Goal: Information Seeking & Learning: Learn about a topic

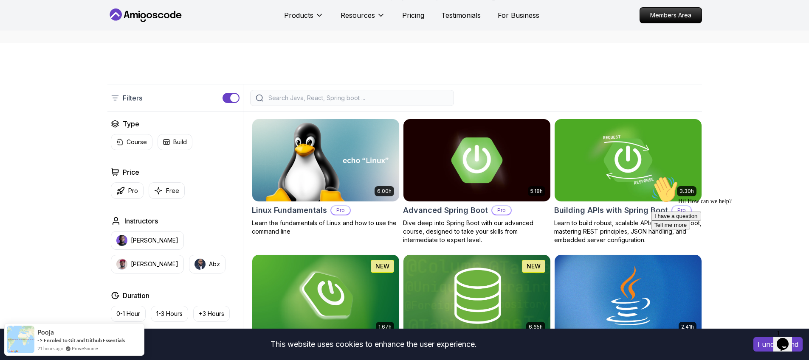
click at [480, 169] on img at bounding box center [476, 160] width 154 height 86
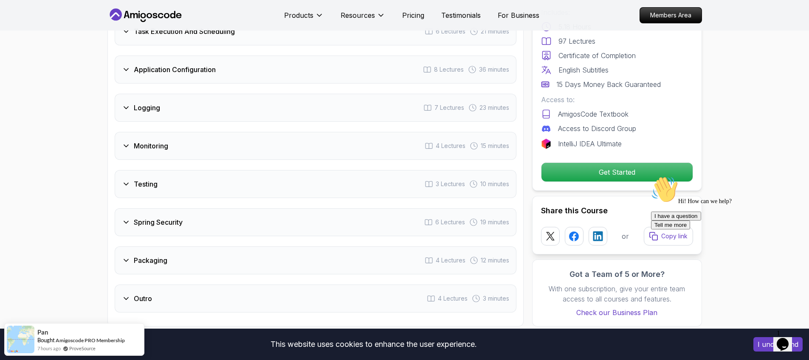
scroll to position [1285, 0]
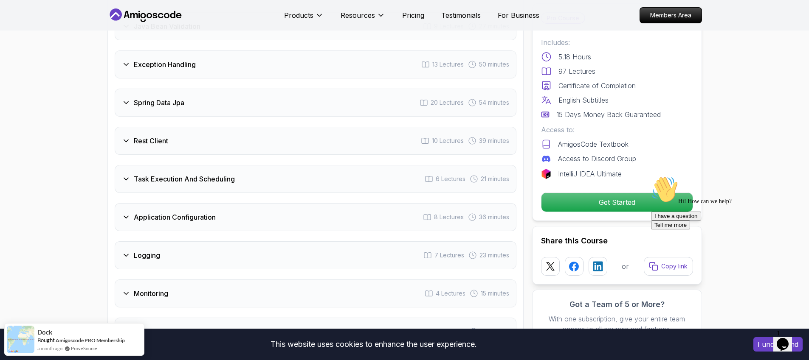
click at [160, 127] on div "Rest Client 10 Lectures 39 minutes" at bounding box center [316, 141] width 402 height 28
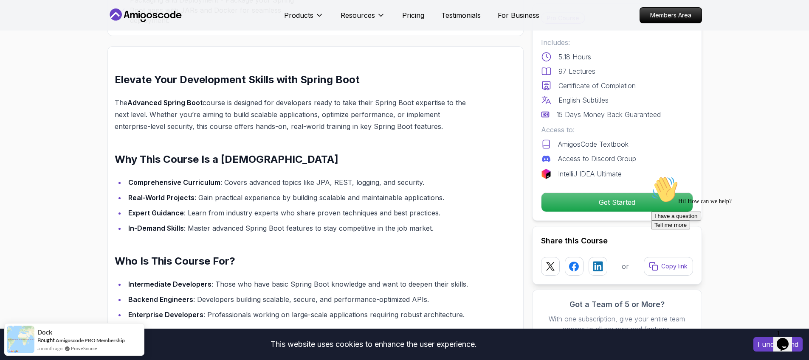
scroll to position [587, 0]
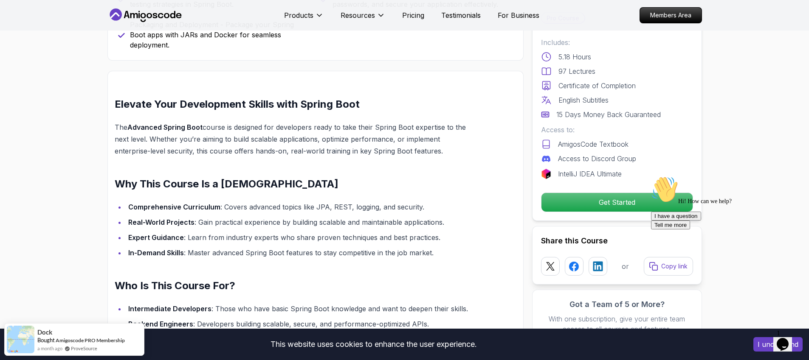
click at [136, 12] on icon at bounding box center [145, 15] width 76 height 14
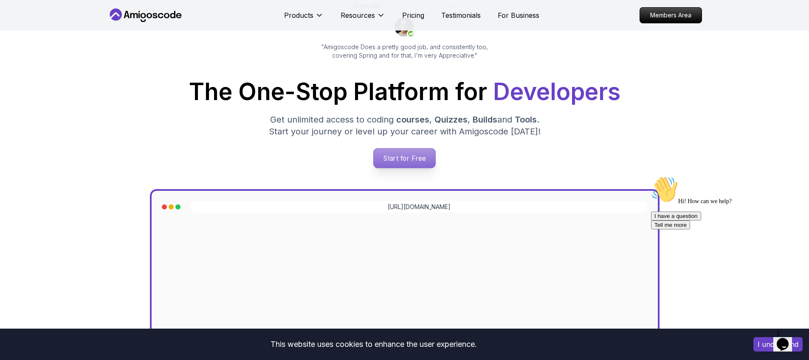
scroll to position [90, 0]
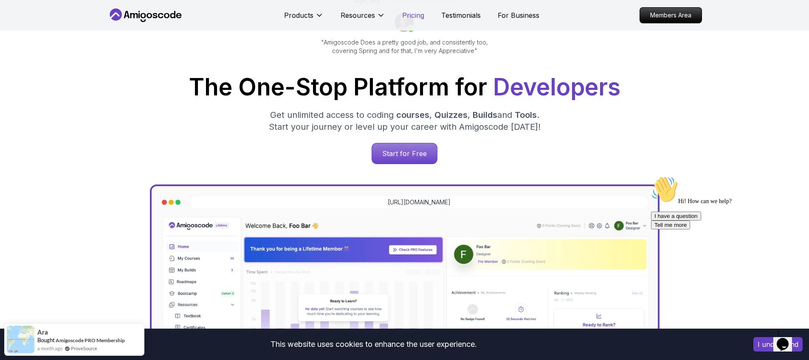
click at [408, 17] on p "Pricing" at bounding box center [413, 15] width 22 height 10
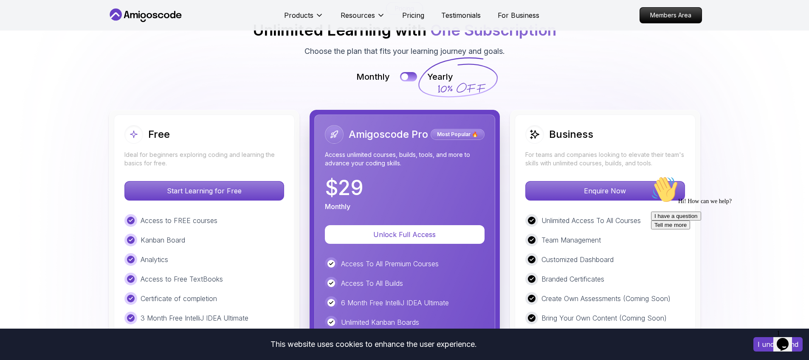
scroll to position [1918, 0]
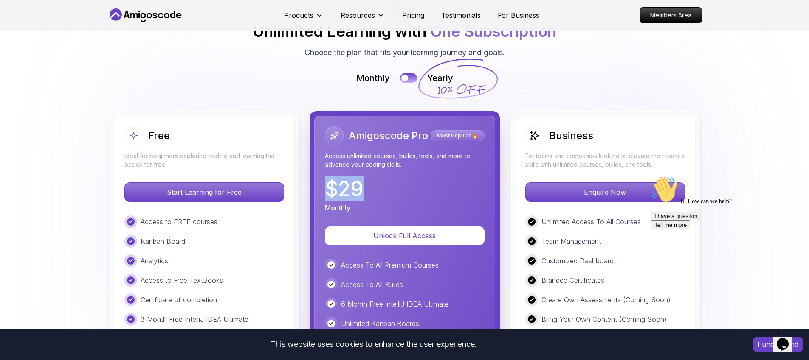
drag, startPoint x: 363, startPoint y: 152, endPoint x: 329, endPoint y: 142, distance: 35.9
click at [329, 179] on div "$ 29 Monthly" at bounding box center [405, 196] width 160 height 34
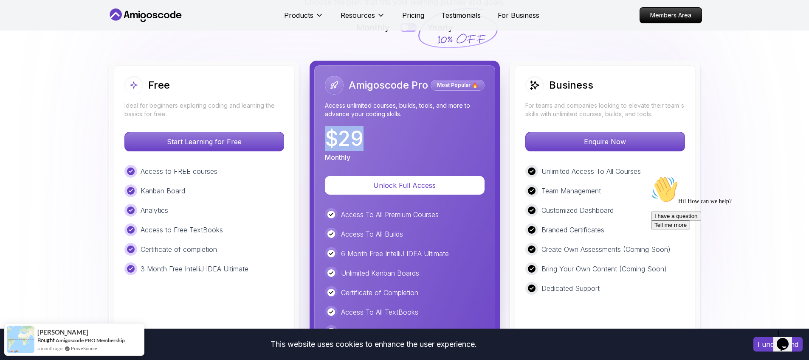
scroll to position [1970, 0]
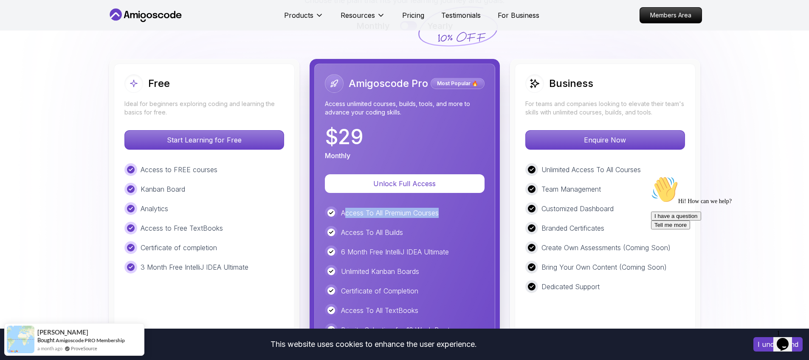
drag, startPoint x: 343, startPoint y: 169, endPoint x: 448, endPoint y: 169, distance: 104.4
click at [448, 207] on div "Access To All Premium Courses" at bounding box center [405, 213] width 160 height 13
drag, startPoint x: 346, startPoint y: 192, endPoint x: 410, endPoint y: 191, distance: 64.5
click at [410, 226] on div "Access To All Builds" at bounding box center [405, 232] width 160 height 13
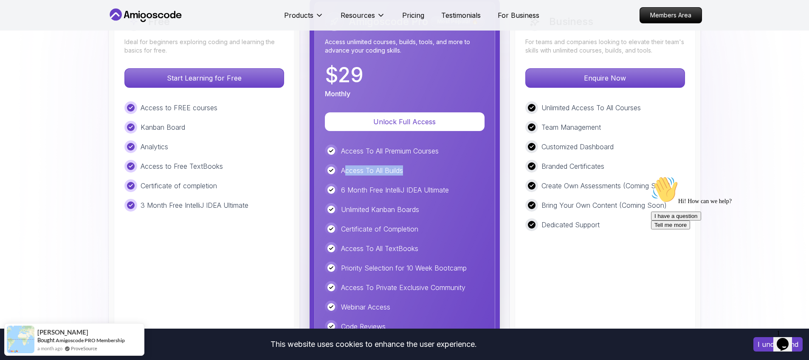
scroll to position [2035, 0]
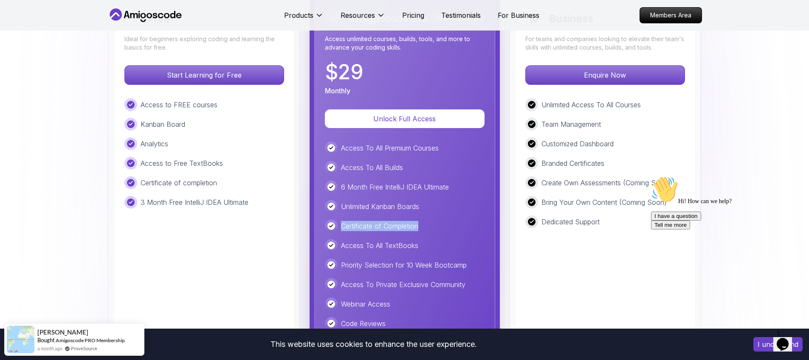
drag, startPoint x: 425, startPoint y: 184, endPoint x: 343, endPoint y: 183, distance: 82.8
click at [343, 220] on div "Certificate of Completion" at bounding box center [405, 226] width 160 height 13
copy p "Certificate of Completion"
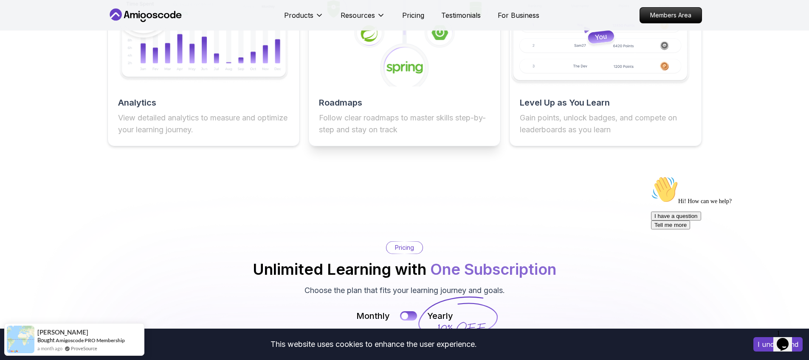
scroll to position [1653, 0]
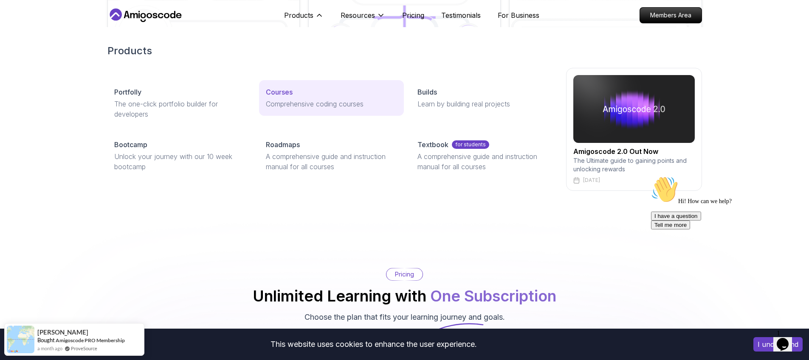
click at [297, 105] on p "Comprehensive coding courses" at bounding box center [331, 104] width 131 height 10
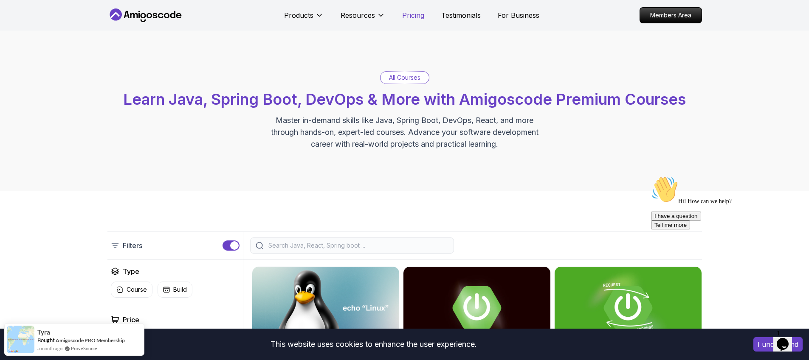
click at [417, 14] on p "Pricing" at bounding box center [413, 15] width 22 height 10
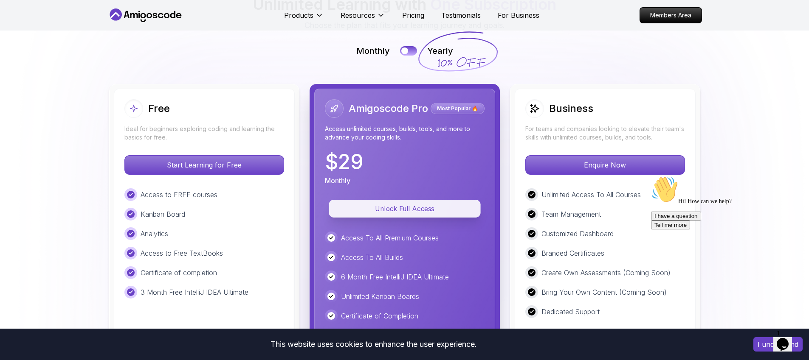
scroll to position [1981, 0]
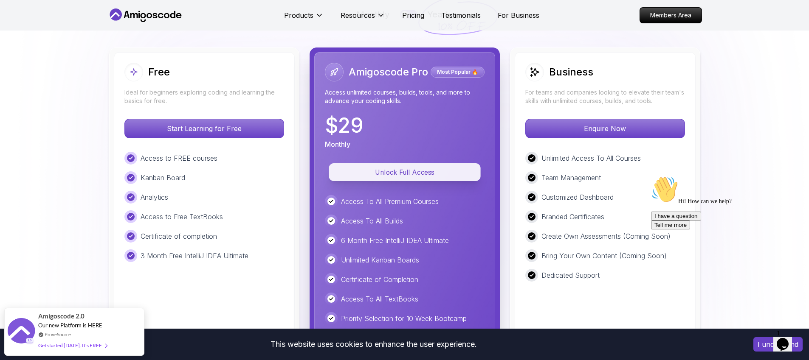
click at [432, 168] on p "Unlock Full Access" at bounding box center [404, 173] width 132 height 10
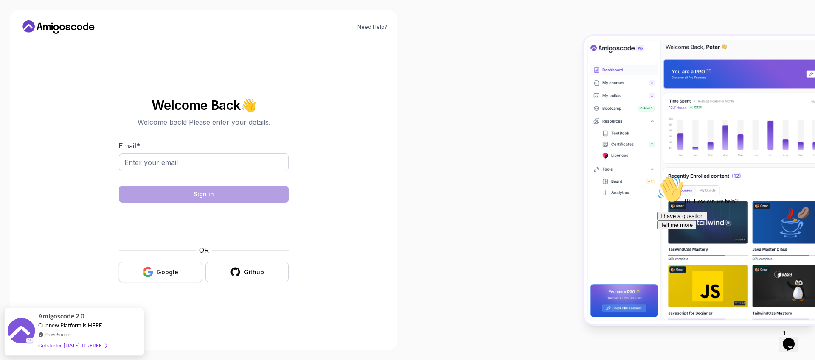
click at [180, 274] on button "Google" at bounding box center [160, 272] width 83 height 20
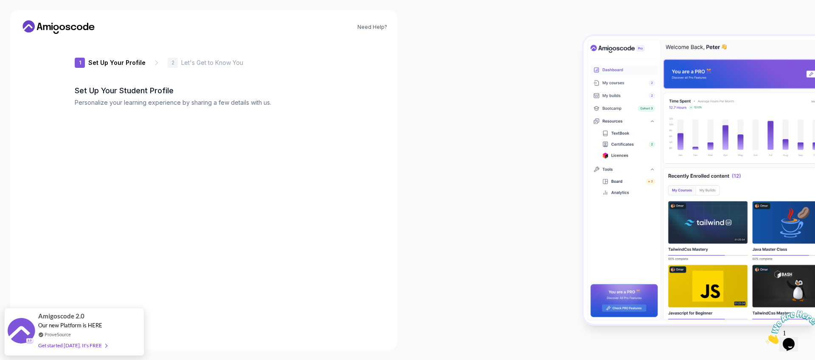
type input "zestybearf1241"
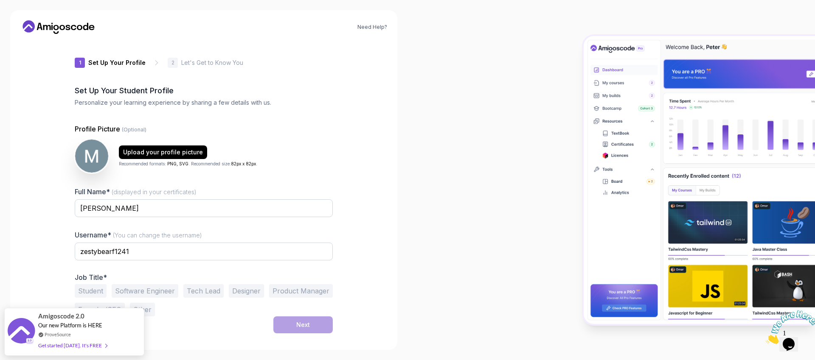
click at [67, 242] on div "1 Set Up Your Profile 1 Set Up Your Profile 2 Let's Get to Know You Set Up Your…" at bounding box center [203, 190] width 285 height 299
click at [56, 269] on div "Need Help? 1 Set Up Your Profile 1 Set Up Your Profile 2 Let's Get to Know You …" at bounding box center [203, 180] width 387 height 340
click at [156, 290] on button "Software Engineer" at bounding box center [145, 291] width 67 height 14
click at [306, 323] on div "Next" at bounding box center [303, 325] width 14 height 8
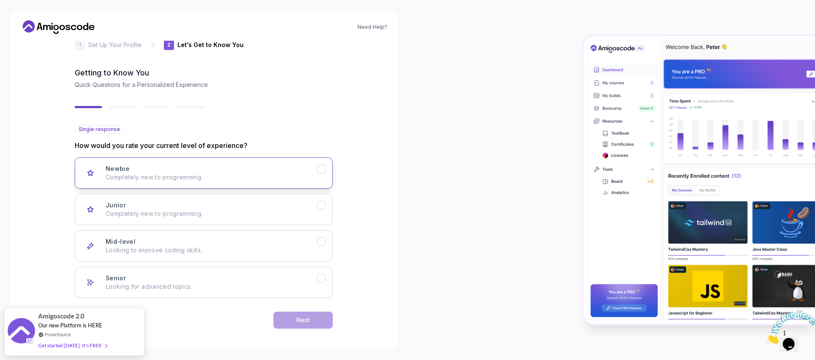
scroll to position [20, 0]
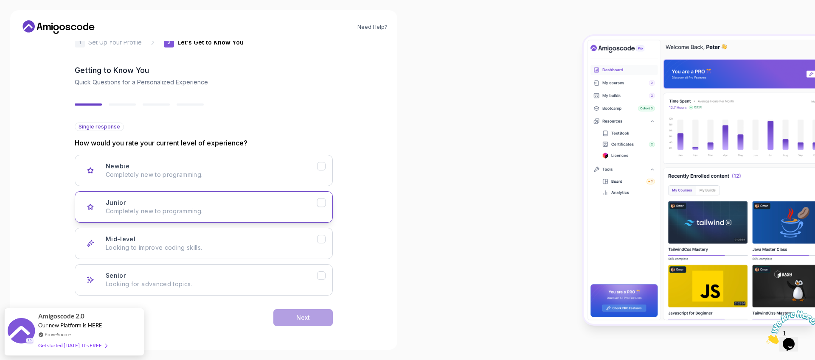
click at [184, 212] on p "Completely new to programming." at bounding box center [211, 211] width 211 height 8
click at [306, 320] on div "Next" at bounding box center [303, 318] width 14 height 8
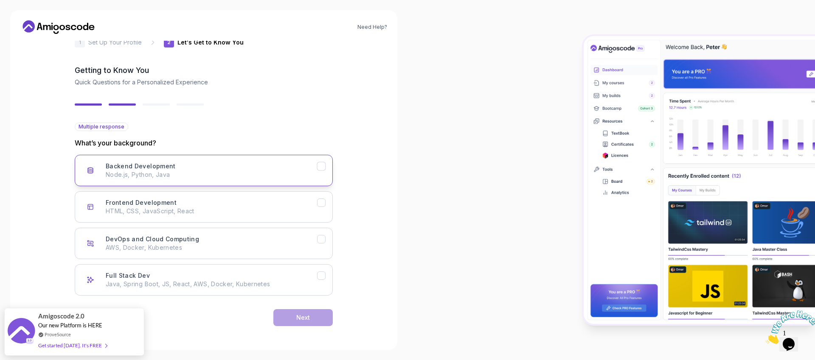
click at [166, 173] on p "Node.js, Python, Java" at bounding box center [211, 175] width 211 height 8
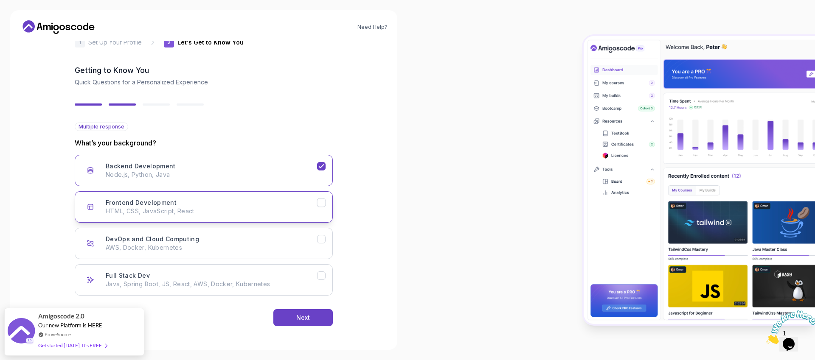
click at [191, 199] on div "Frontend Development HTML, CSS, JavaScript, React" at bounding box center [211, 207] width 211 height 17
click at [315, 284] on p "Java, Spring Boot, JS, React, AWS, Docker, Kubernetes" at bounding box center [211, 284] width 211 height 8
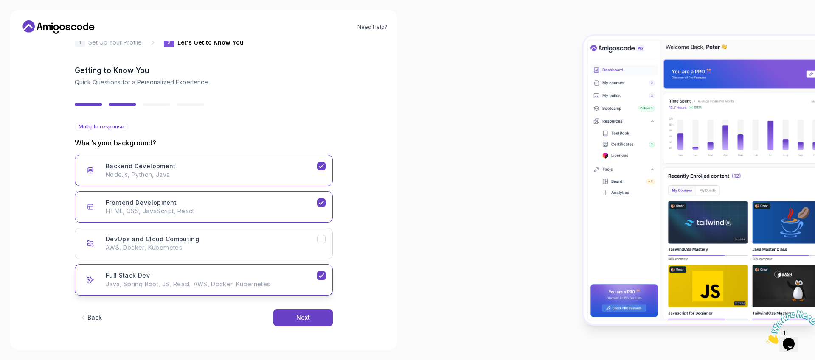
click at [199, 266] on button "Full Stack Dev Java, Spring Boot, JS, React, AWS, Docker, Kubernetes" at bounding box center [204, 279] width 258 height 31
click at [185, 217] on button "Frontend Development HTML, CSS, JavaScript, React" at bounding box center [204, 206] width 258 height 31
click at [168, 175] on p "Node.js, Python, Java" at bounding box center [211, 175] width 211 height 8
click at [155, 273] on div "Full Stack Dev Java, Spring Boot, JS, React, AWS, Docker, Kubernetes" at bounding box center [211, 280] width 211 height 17
click at [312, 317] on button "Next" at bounding box center [302, 317] width 59 height 17
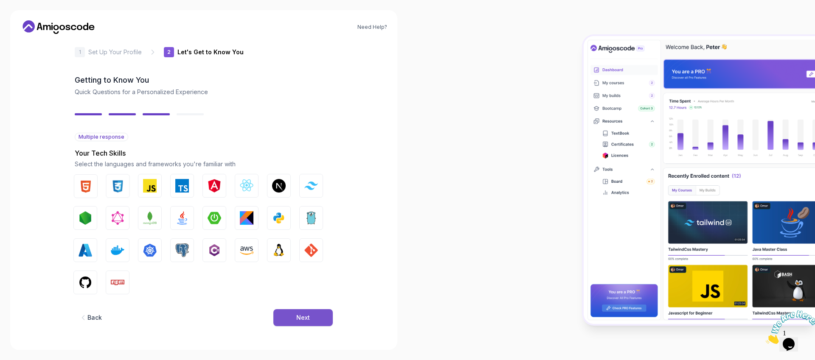
scroll to position [10, 0]
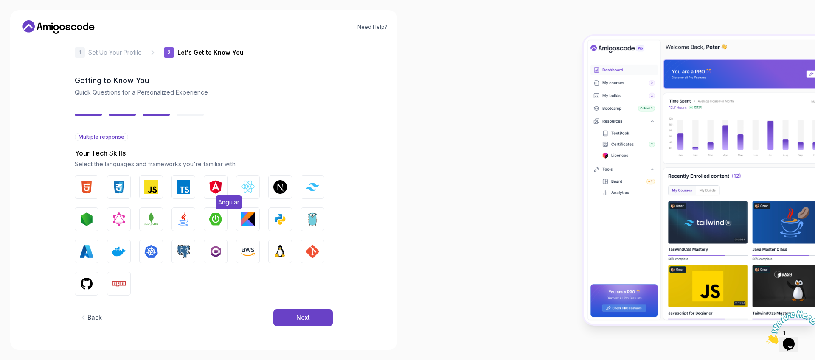
click at [214, 183] on img "button" at bounding box center [216, 187] width 14 height 14
click at [180, 183] on img "button" at bounding box center [184, 187] width 14 height 14
click at [289, 251] on button "Linux" at bounding box center [280, 252] width 24 height 24
click at [185, 250] on img "button" at bounding box center [184, 252] width 14 height 14
click at [146, 220] on img "button" at bounding box center [151, 220] width 14 height 14
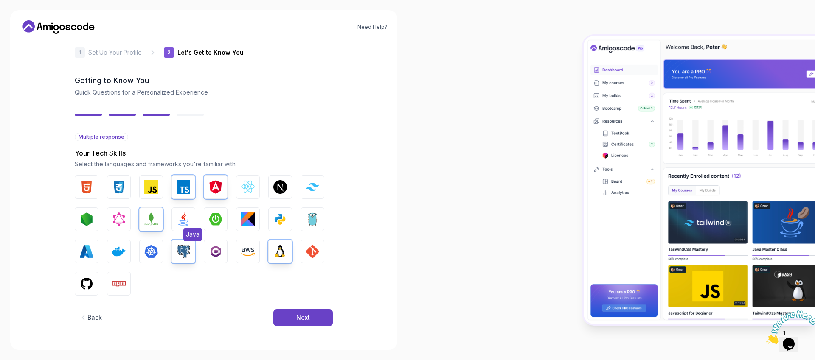
click at [188, 219] on img "button" at bounding box center [184, 220] width 14 height 14
click at [220, 217] on img "button" at bounding box center [216, 220] width 14 height 14
click at [286, 317] on button "Next" at bounding box center [302, 317] width 59 height 17
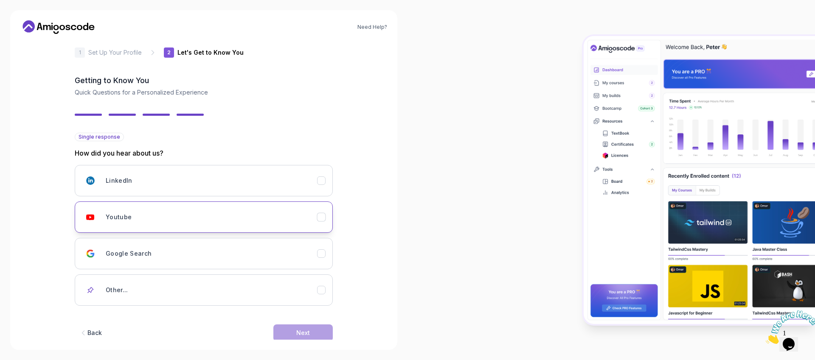
click at [131, 210] on div "Youtube" at bounding box center [211, 217] width 211 height 17
click at [302, 332] on div "Next" at bounding box center [303, 333] width 14 height 8
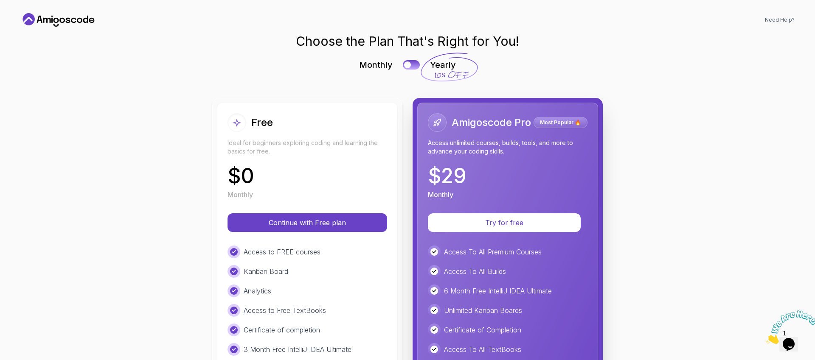
scroll to position [0, 0]
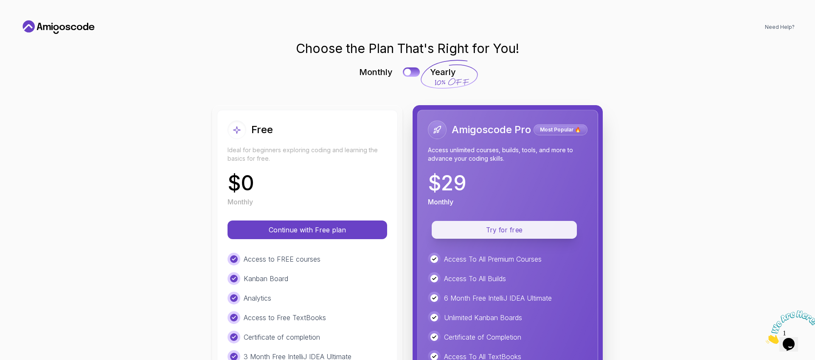
click at [509, 233] on p "Try for free" at bounding box center [504, 230] width 126 height 10
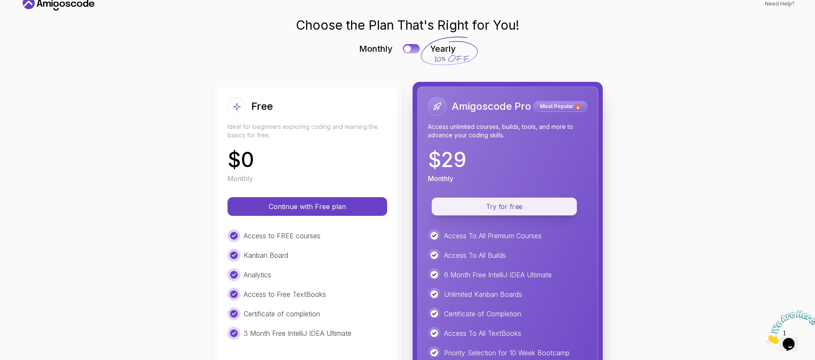
scroll to position [139, 0]
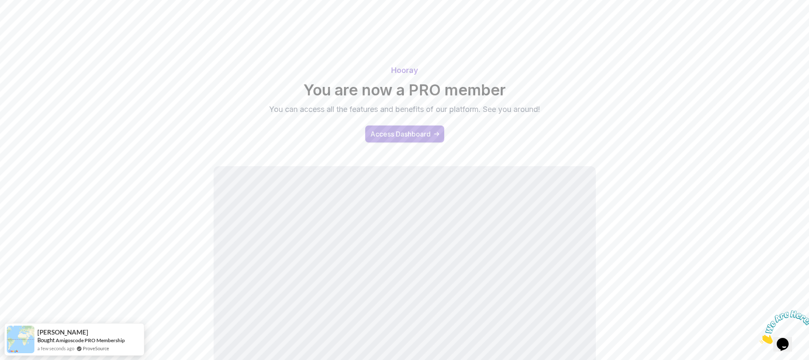
click at [404, 139] on button "Access Dashboard" at bounding box center [404, 134] width 79 height 17
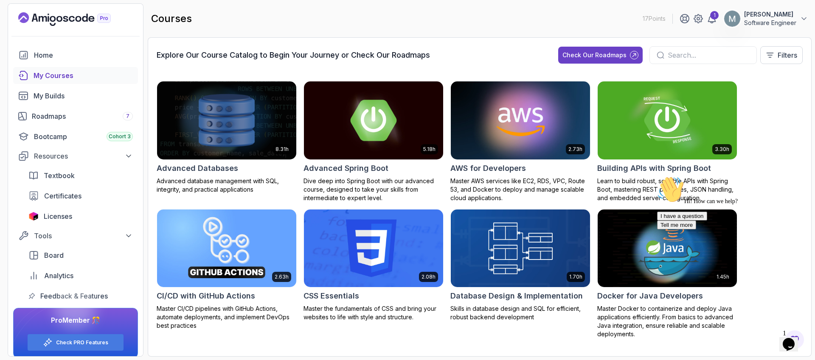
click at [696, 55] on input "text" at bounding box center [709, 55] width 82 height 10
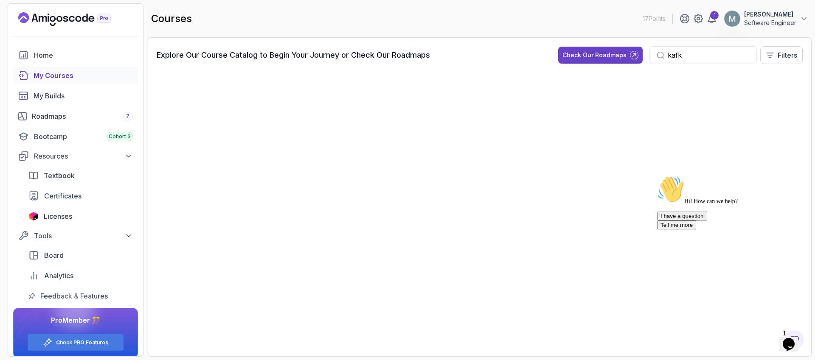
type input "[PERSON_NAME]"
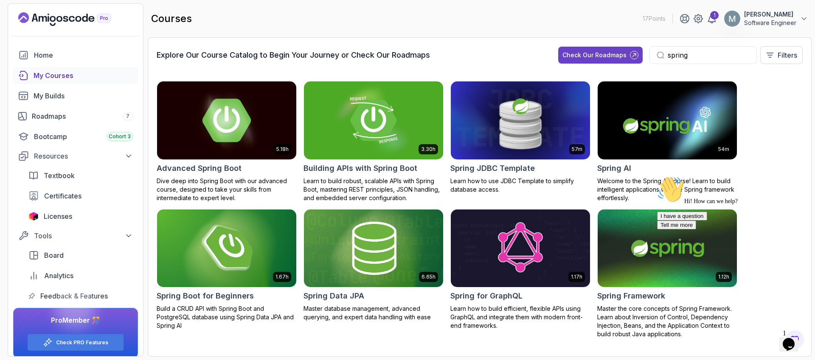
scroll to position [1, 0]
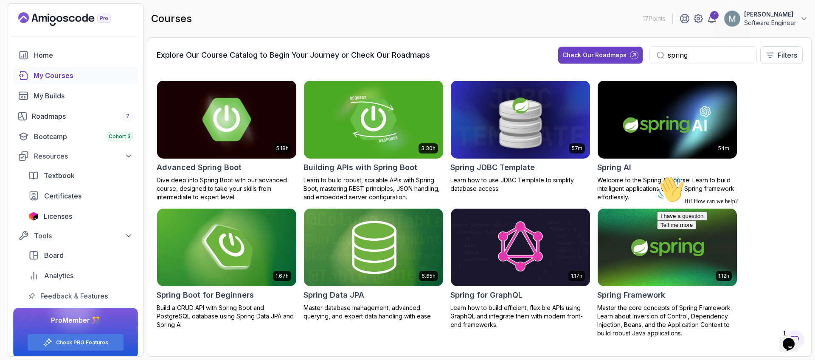
type input "spring"
click at [248, 142] on img at bounding box center [227, 120] width 146 height 82
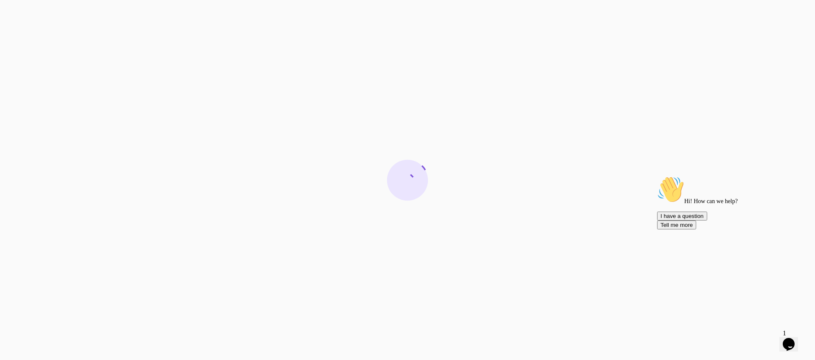
click at [657, 176] on icon "Chat attention grabber" at bounding box center [657, 176] width 0 height 0
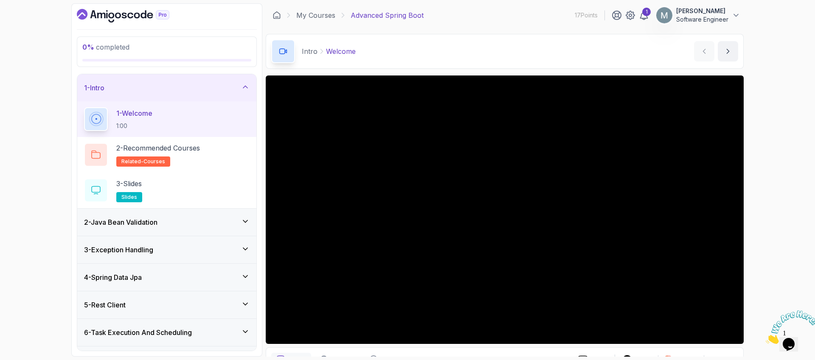
click at [128, 17] on icon "Dashboard" at bounding box center [123, 16] width 93 height 14
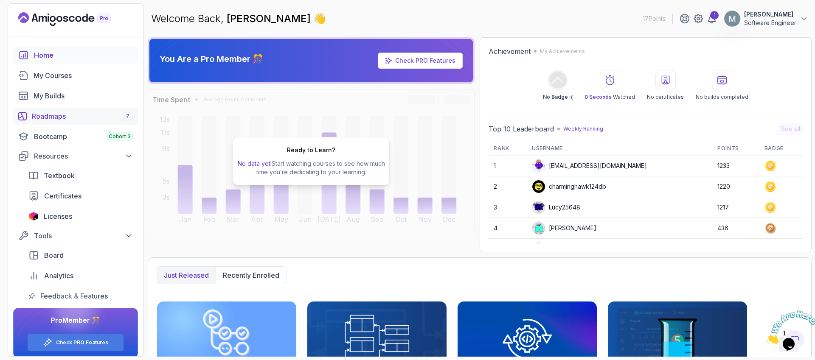
click at [59, 118] on div "Roadmaps 7" at bounding box center [82, 116] width 101 height 10
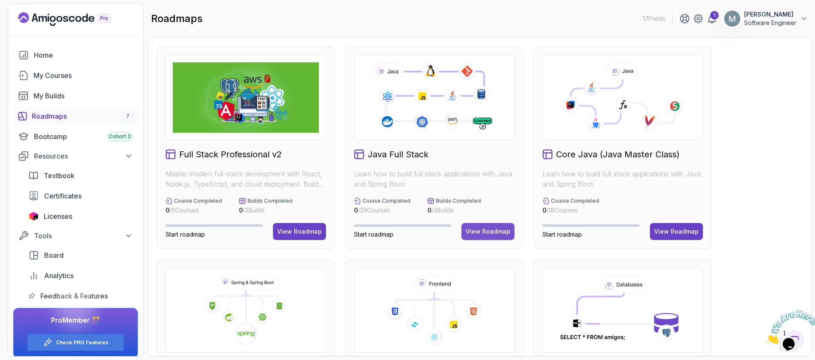
click at [471, 230] on div "View Roadmap" at bounding box center [488, 232] width 45 height 8
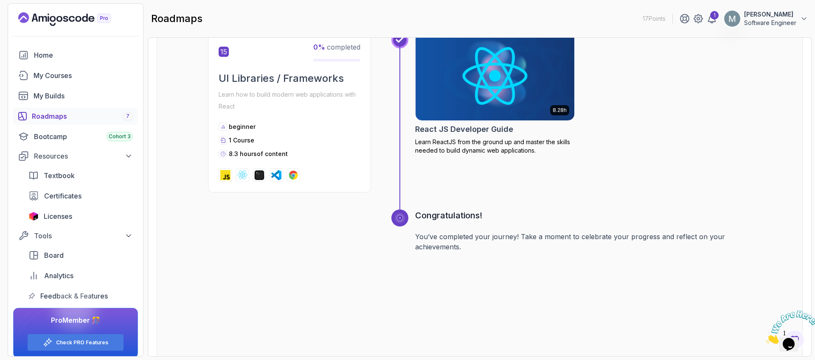
scroll to position [3356, 0]
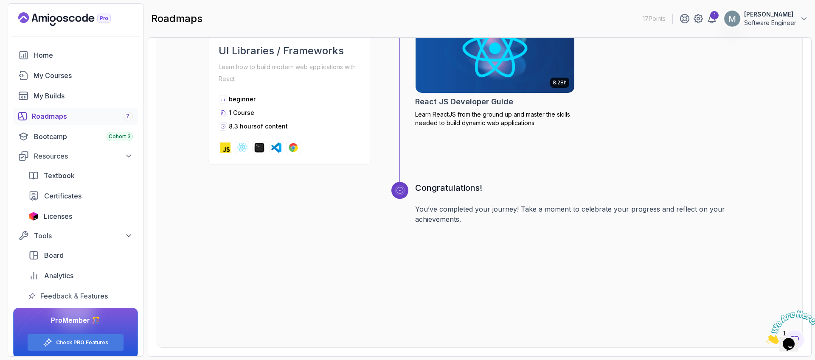
click at [62, 112] on div "Roadmaps 7" at bounding box center [82, 116] width 101 height 10
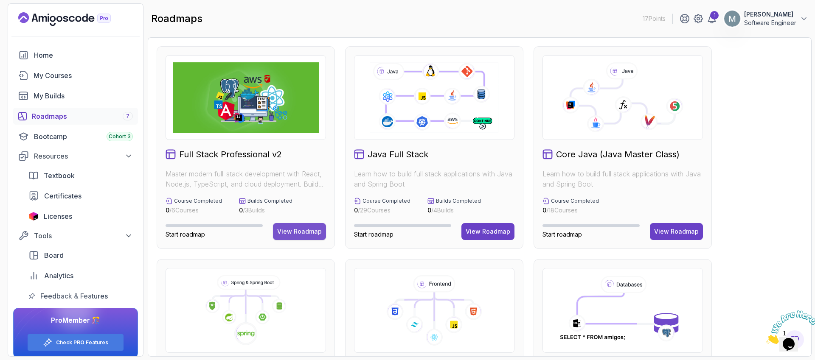
click at [305, 230] on div "View Roadmap" at bounding box center [299, 232] width 45 height 8
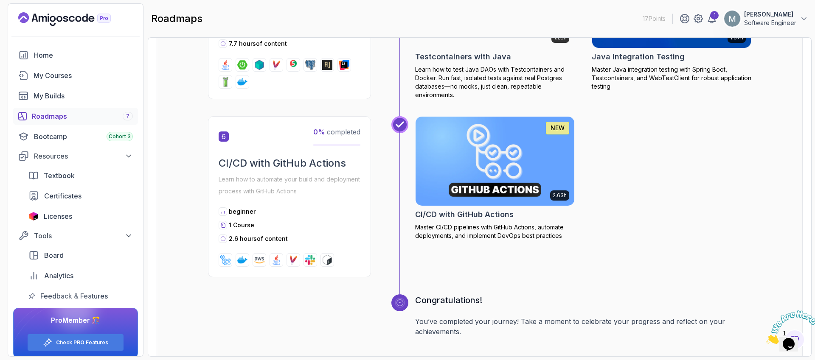
scroll to position [1141, 0]
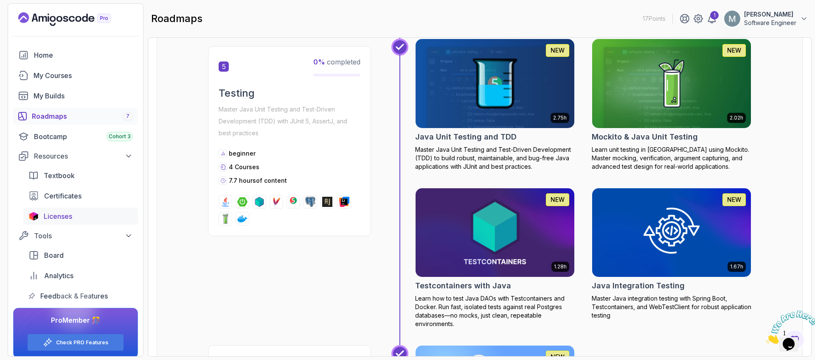
click at [71, 214] on span "Licenses" at bounding box center [58, 216] width 28 height 10
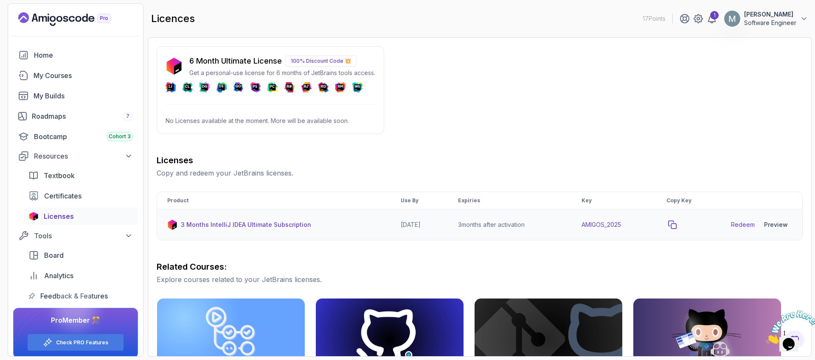
click at [677, 226] on icon "copy-button" at bounding box center [672, 225] width 8 height 8
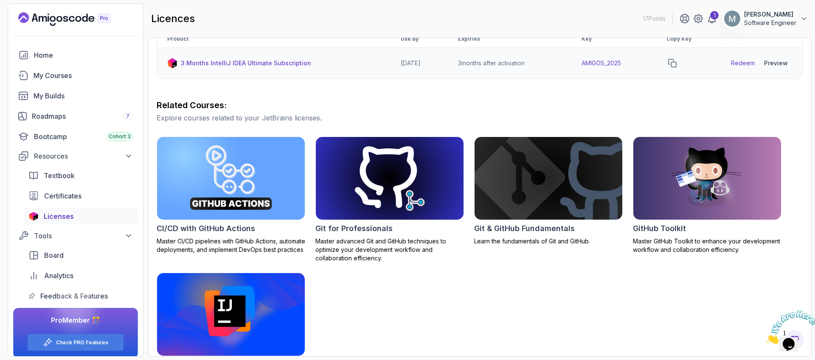
scroll to position [165, 0]
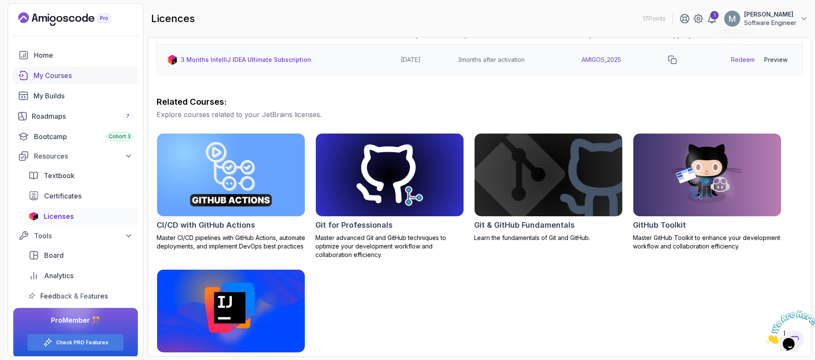
click at [60, 78] on div "My Courses" at bounding box center [83, 75] width 99 height 10
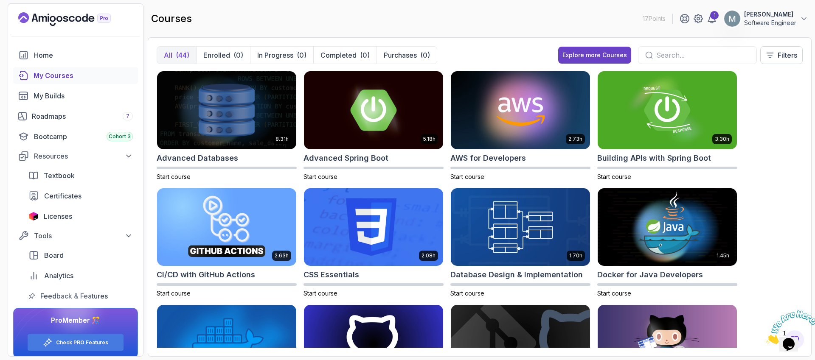
click at [656, 54] on input "text" at bounding box center [702, 55] width 93 height 10
click at [606, 58] on div "Explore more Courses" at bounding box center [594, 55] width 65 height 8
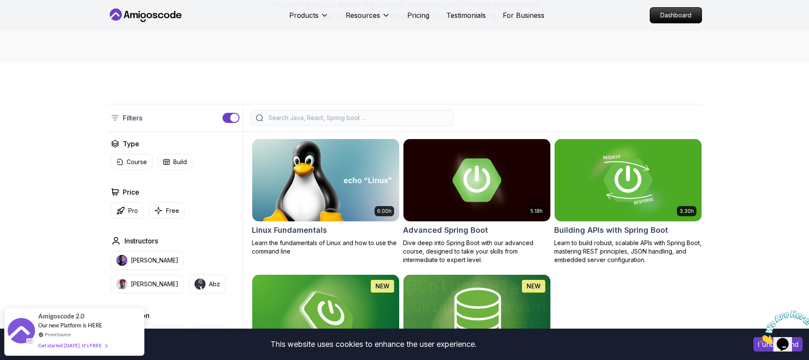
scroll to position [133, 0]
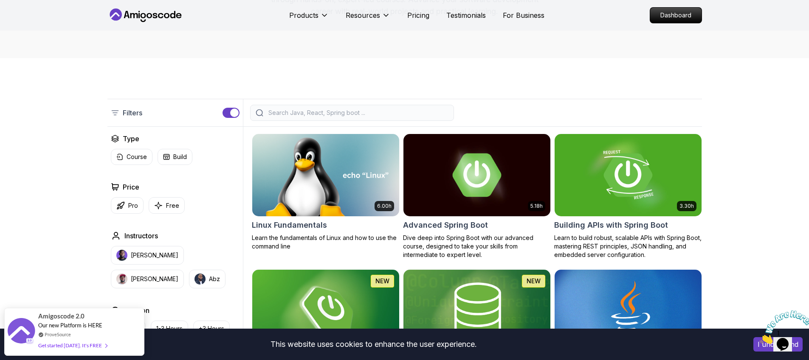
click at [311, 109] on input "search" at bounding box center [358, 113] width 182 height 8
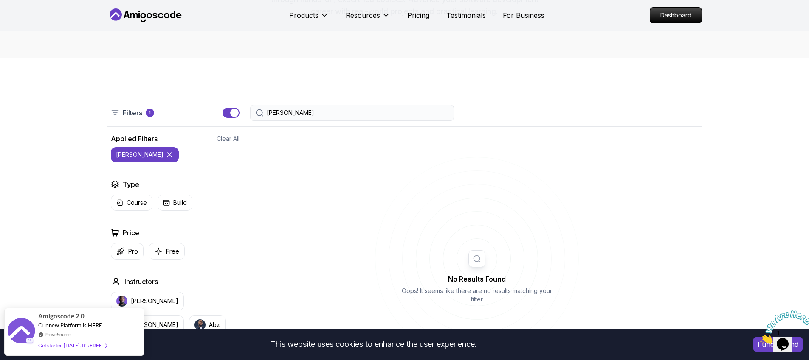
type input "kafka"
click at [787, 340] on img at bounding box center [785, 328] width 53 height 34
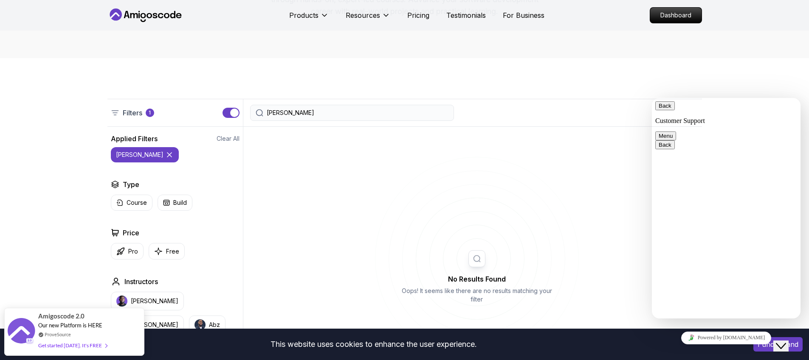
click at [652, 98] on textarea at bounding box center [652, 98] width 0 height 0
paste textarea "Microservices and Distributed Systems"
type textarea "I cant find the course Microservices and Distributed Systems"
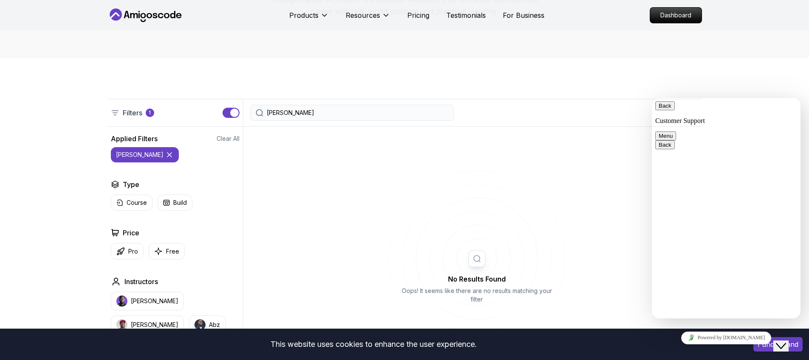
click at [676, 132] on button "Menu" at bounding box center [665, 136] width 21 height 9
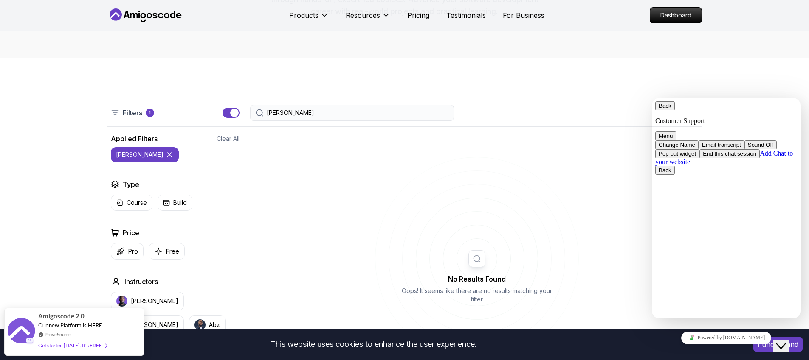
click at [445, 191] on icon at bounding box center [477, 259] width 204 height 204
click at [676, 132] on button "Menu" at bounding box center [665, 136] width 21 height 9
click at [786, 341] on icon "Close Chat This icon closes the chat window." at bounding box center [780, 346] width 10 height 10
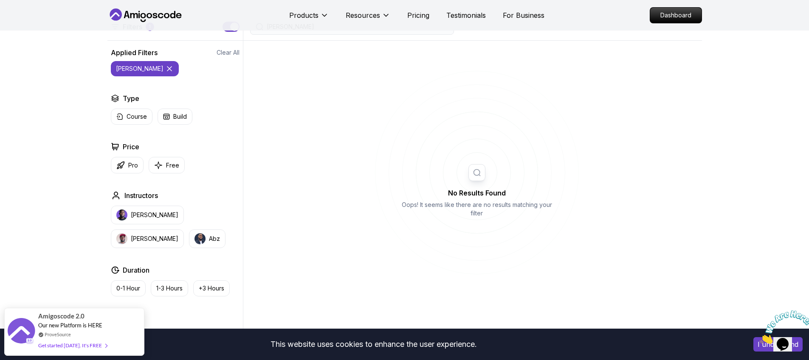
scroll to position [267, 0]
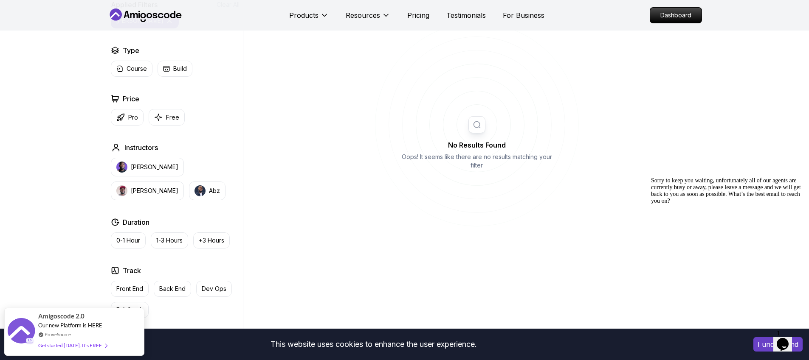
click at [789, 344] on icon "Opens Chat This icon Opens the chat window." at bounding box center [782, 345] width 14 height 14
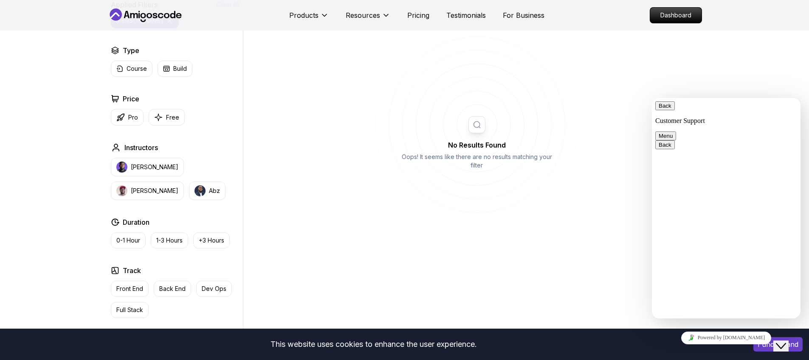
click at [662, 110] on button "Back" at bounding box center [665, 105] width 20 height 9
click at [620, 108] on div "No Results Found Oops! It seems like there are no results matching your filter" at bounding box center [477, 148] width 450 height 297
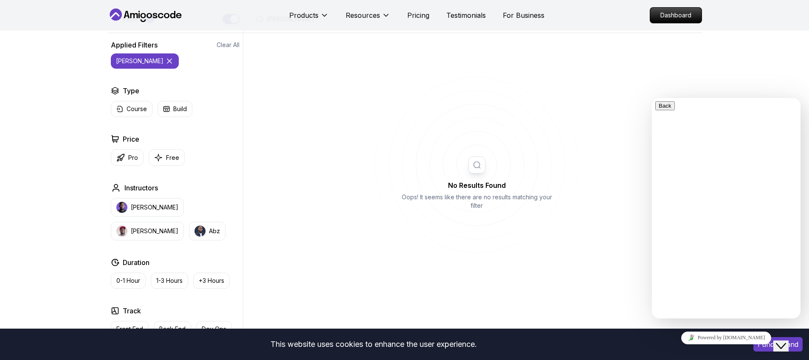
scroll to position [93, 0]
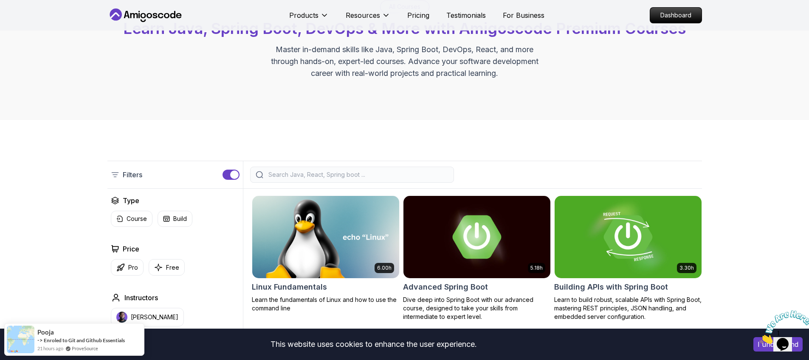
scroll to position [60, 0]
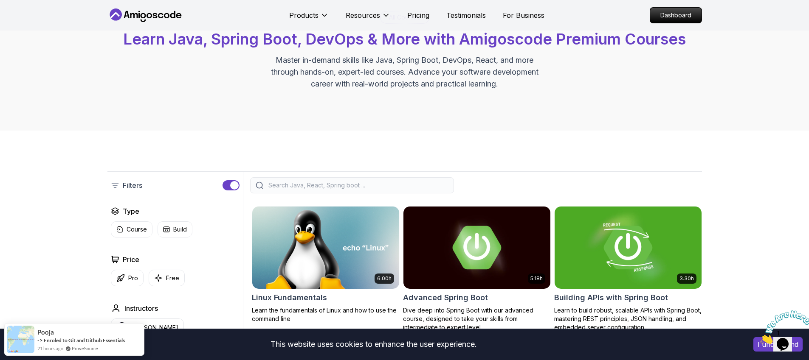
click at [283, 180] on div at bounding box center [352, 185] width 204 height 16
click at [281, 184] on input "search" at bounding box center [358, 185] width 182 height 8
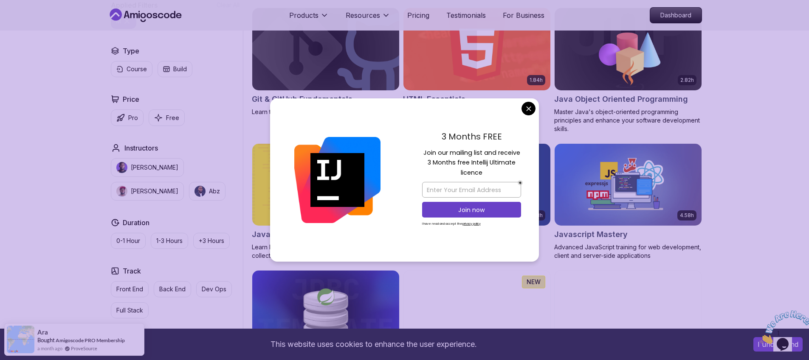
scroll to position [386, 0]
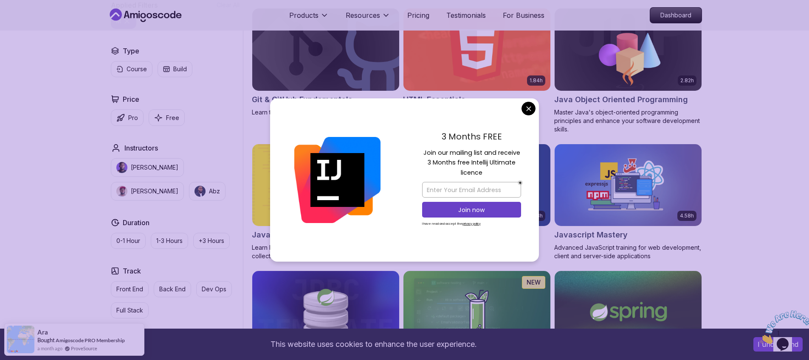
type input "m"
click at [531, 109] on body "This website uses cookies to enhance the user experience. I understand Products…" at bounding box center [404, 300] width 809 height 1373
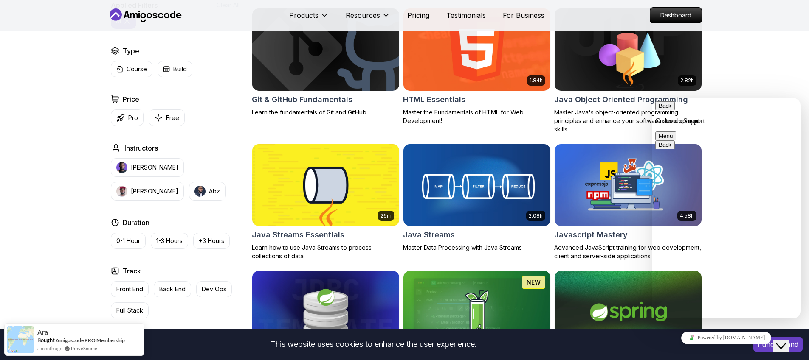
drag, startPoint x: 68, startPoint y: 114, endPoint x: 74, endPoint y: 113, distance: 5.6
click at [67, 114] on div "Filters 1 m Filters 1 Applied Filters Clear All m Type Course Build Price Pro F…" at bounding box center [404, 189] width 809 height 768
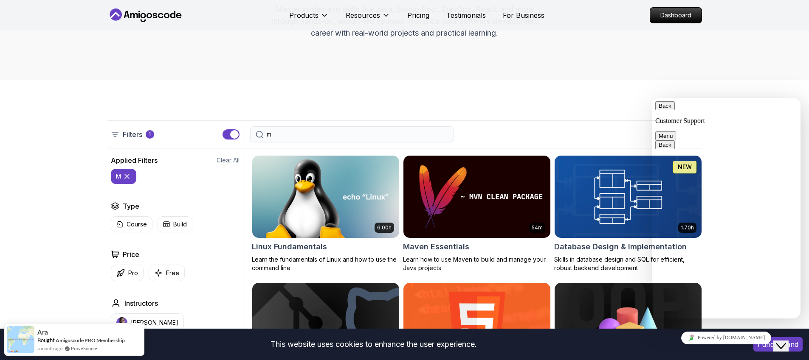
scroll to position [95, 0]
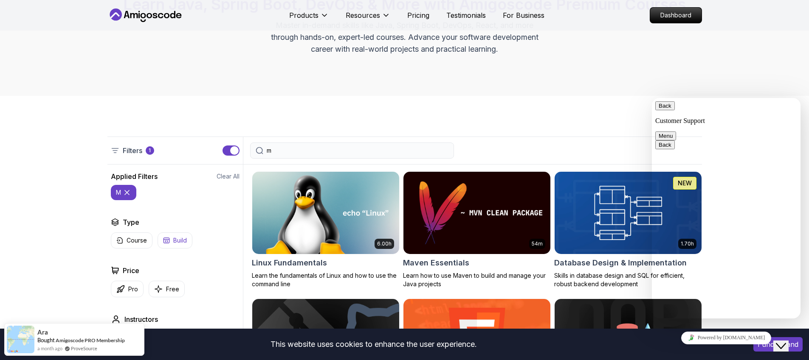
click at [184, 243] on p "Build" at bounding box center [180, 240] width 14 height 8
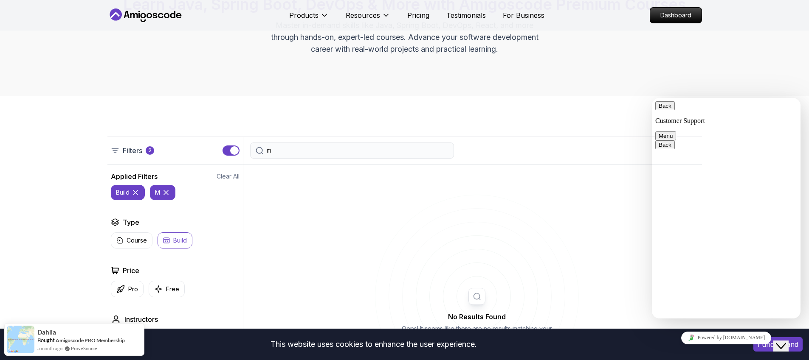
click at [166, 195] on icon at bounding box center [166, 192] width 8 height 8
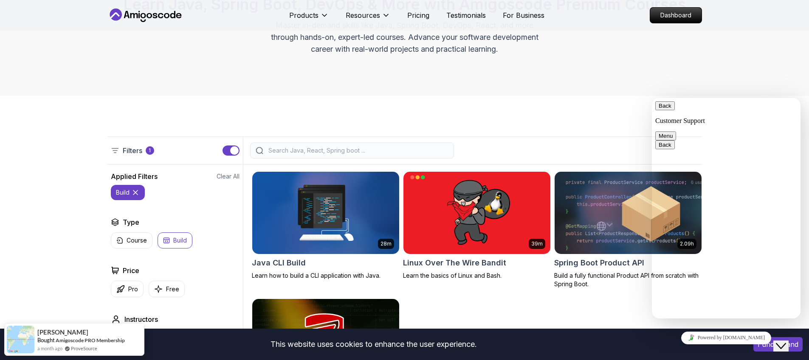
click at [135, 194] on icon at bounding box center [135, 192] width 8 height 8
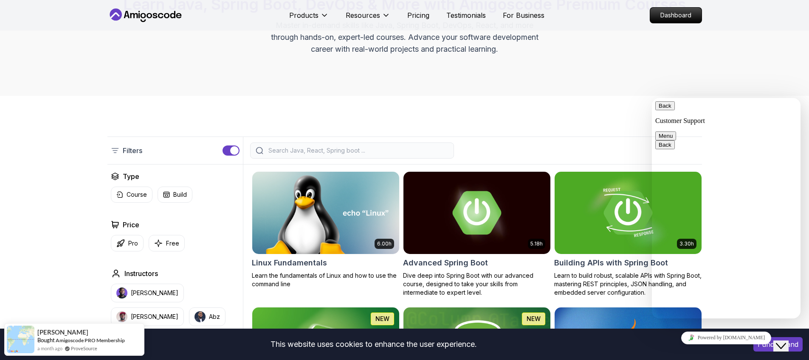
click at [228, 153] on button "button" at bounding box center [230, 151] width 17 height 10
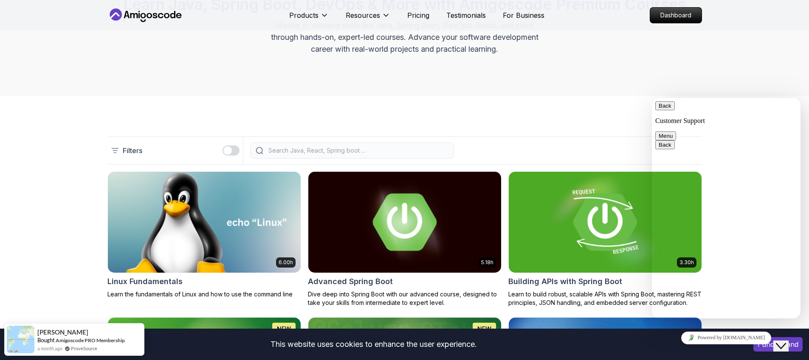
click at [796, 107] on div "Back Customer Support Menu" at bounding box center [726, 120] width 142 height 39
click at [661, 110] on button "Back" at bounding box center [665, 105] width 20 height 9
click at [784, 341] on icon "Close Chat This icon closes the chat window." at bounding box center [780, 346] width 10 height 10
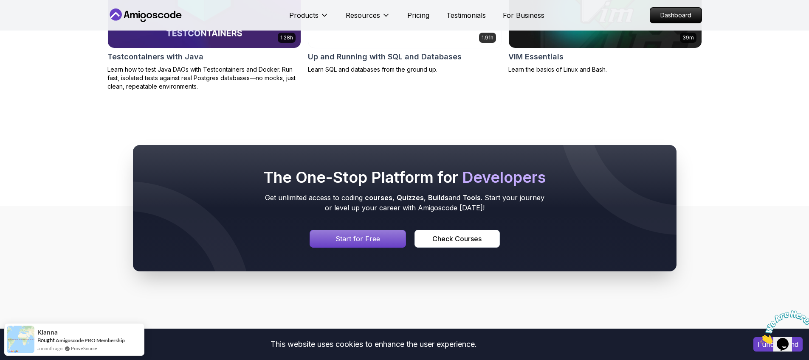
scroll to position [2538, 0]
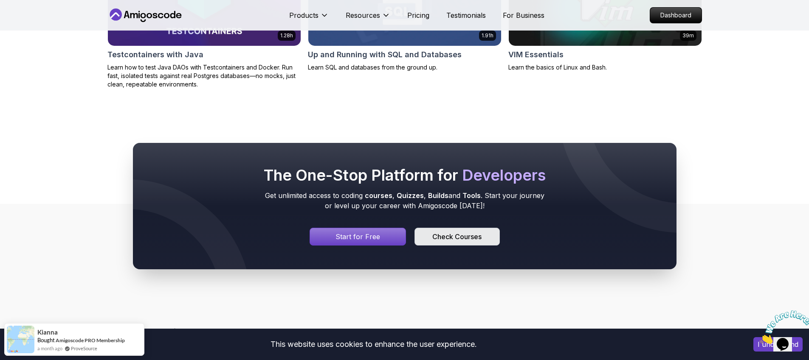
click at [448, 242] on div "Check Courses" at bounding box center [456, 237] width 49 height 10
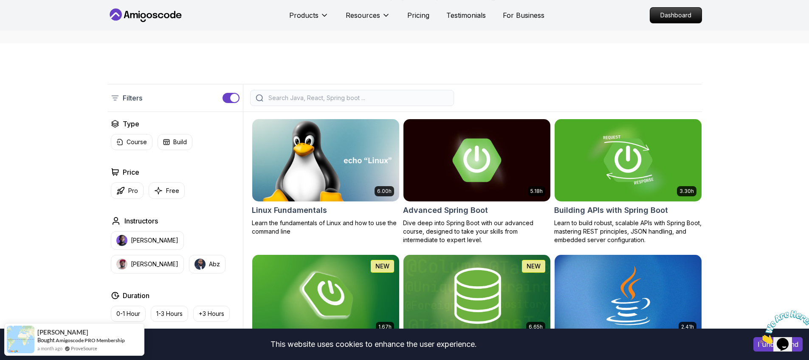
scroll to position [148, 0]
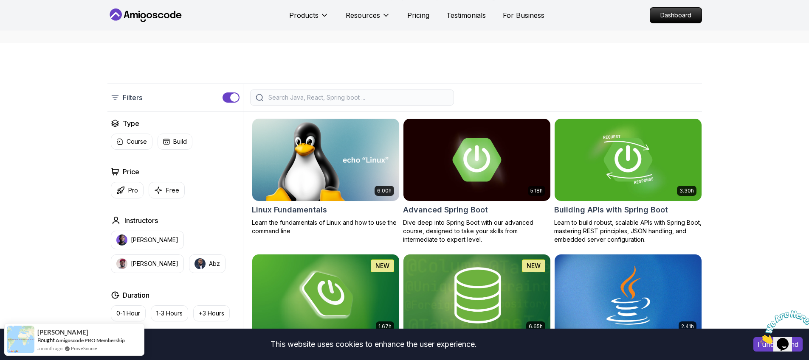
click at [158, 12] on icon at bounding box center [145, 15] width 76 height 14
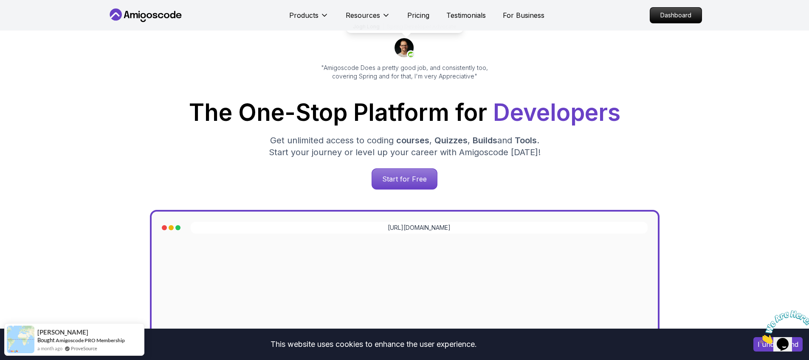
scroll to position [44, 0]
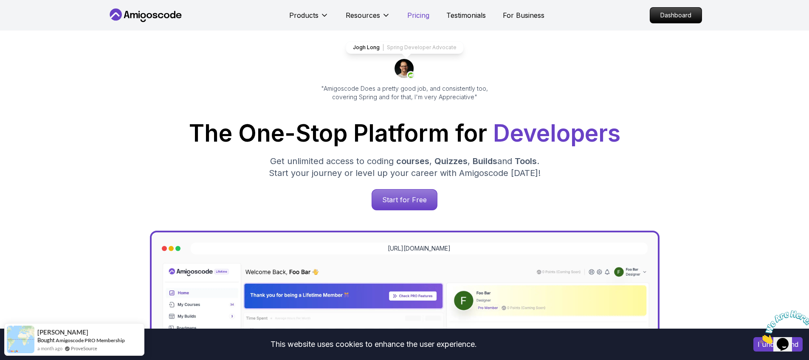
click at [413, 13] on p "Pricing" at bounding box center [418, 15] width 22 height 10
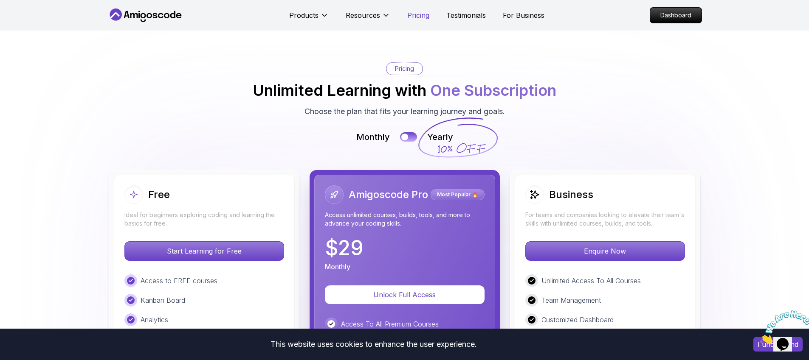
scroll to position [1867, 0]
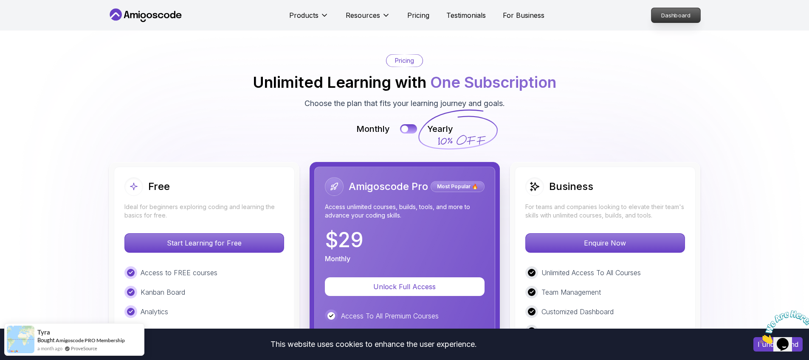
click at [662, 17] on p "Dashboard" at bounding box center [675, 15] width 49 height 14
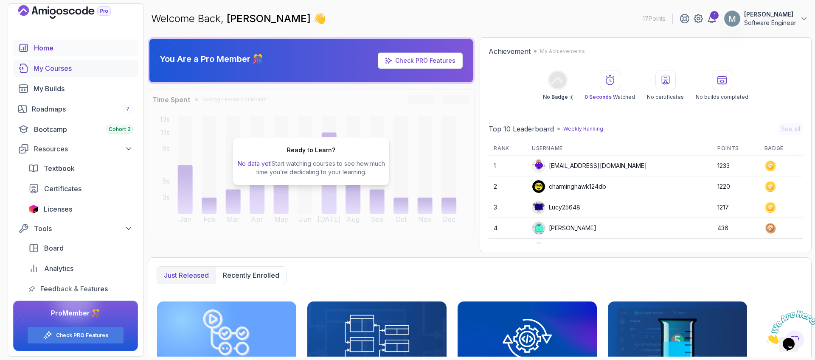
click at [87, 67] on div "My Courses" at bounding box center [83, 68] width 99 height 10
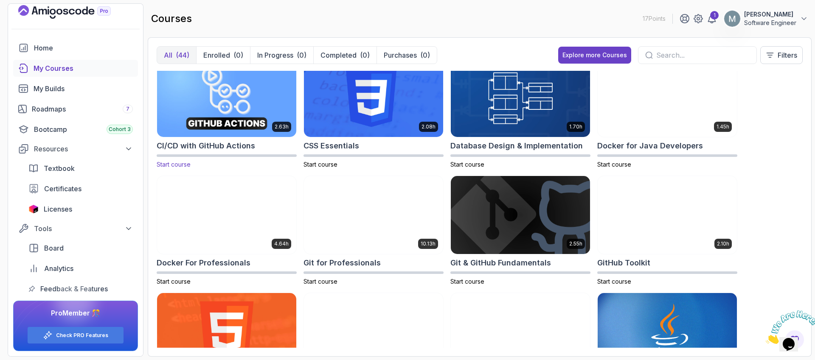
scroll to position [152, 0]
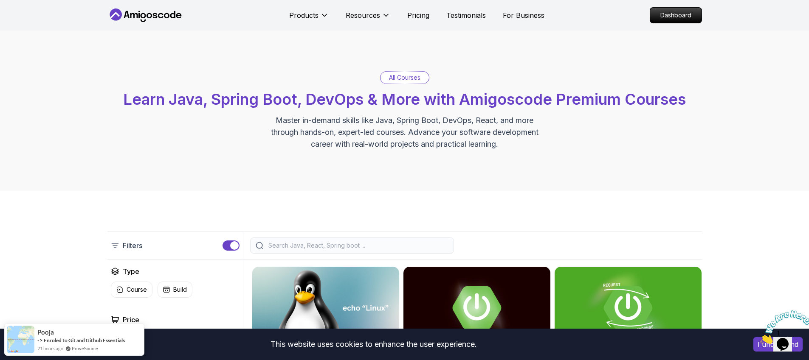
click at [338, 248] on input "search" at bounding box center [358, 246] width 182 height 8
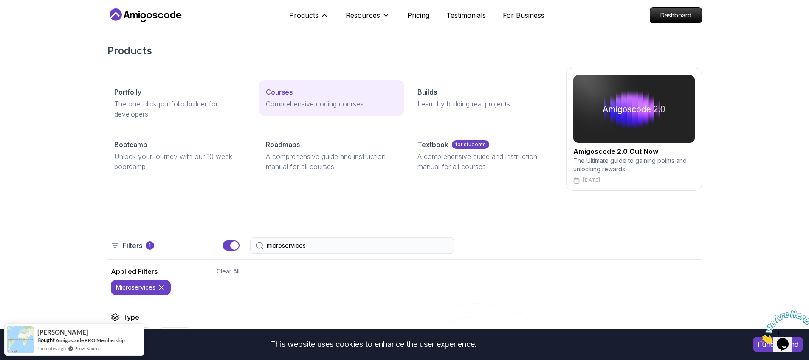
type input "microservices"
click at [328, 109] on link "Courses Comprehensive coding courses" at bounding box center [331, 98] width 145 height 36
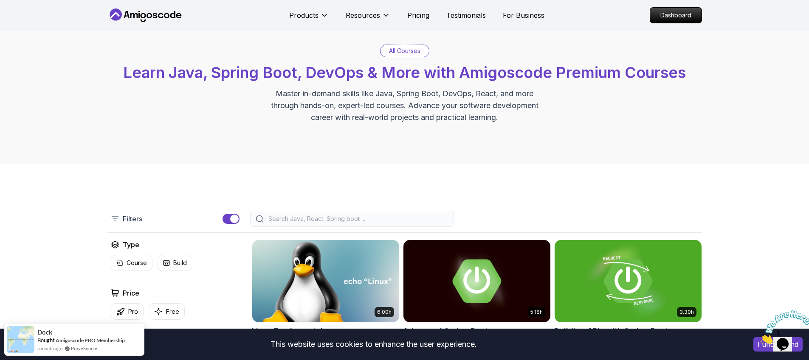
scroll to position [155, 0]
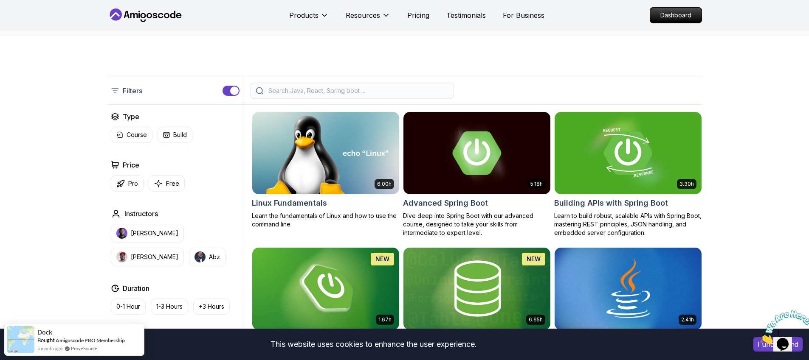
click at [303, 95] on div at bounding box center [352, 91] width 204 height 16
click at [306, 90] on input "search" at bounding box center [358, 91] width 182 height 8
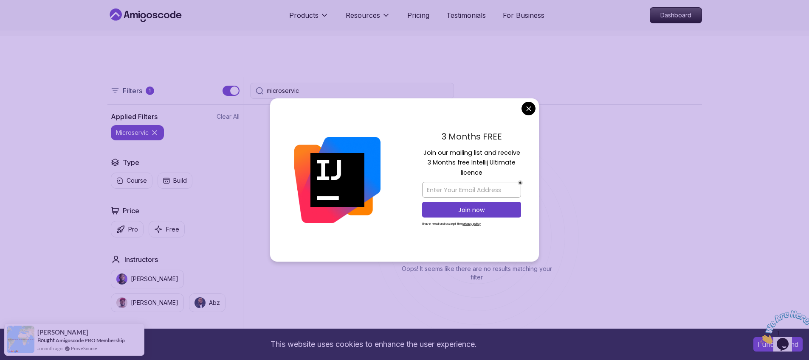
type input "microservic"
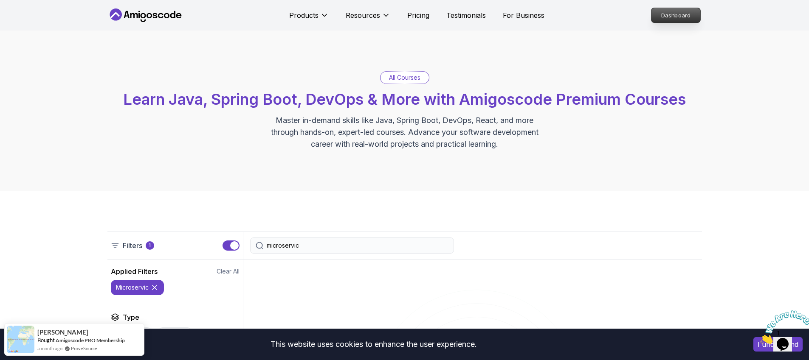
click at [667, 22] on p "Dashboard" at bounding box center [675, 15] width 49 height 14
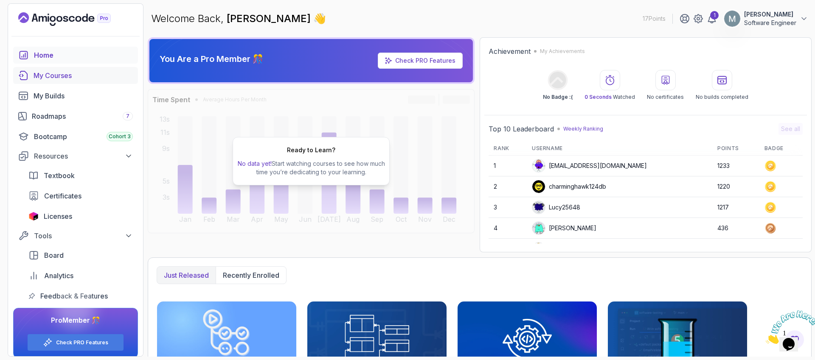
click at [56, 78] on div "My Courses" at bounding box center [83, 75] width 99 height 10
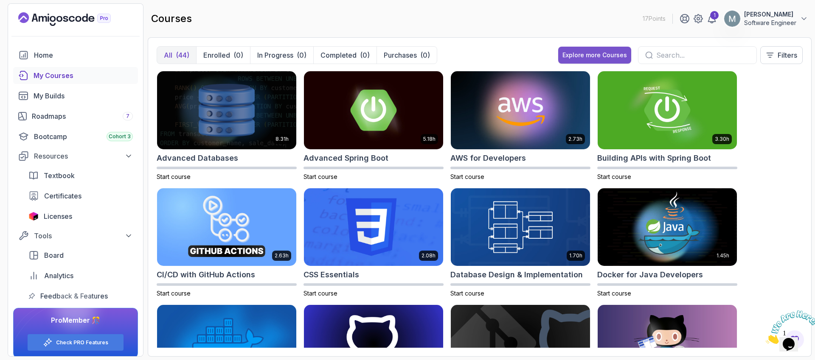
click at [612, 52] on div "Explore more Courses" at bounding box center [594, 55] width 65 height 8
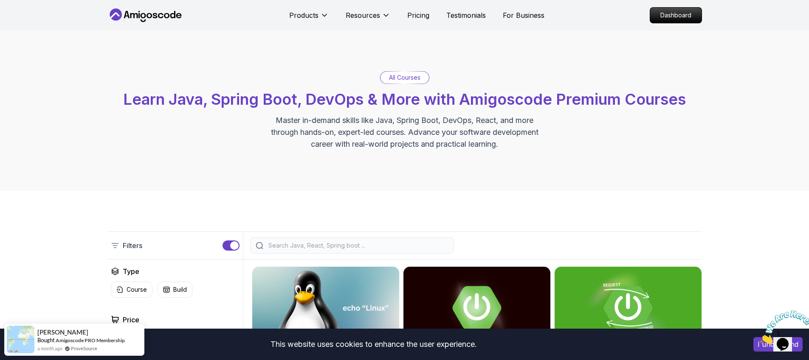
click at [406, 80] on p "All Courses" at bounding box center [404, 77] width 31 height 8
click at [408, 77] on p "All Courses" at bounding box center [404, 77] width 31 height 8
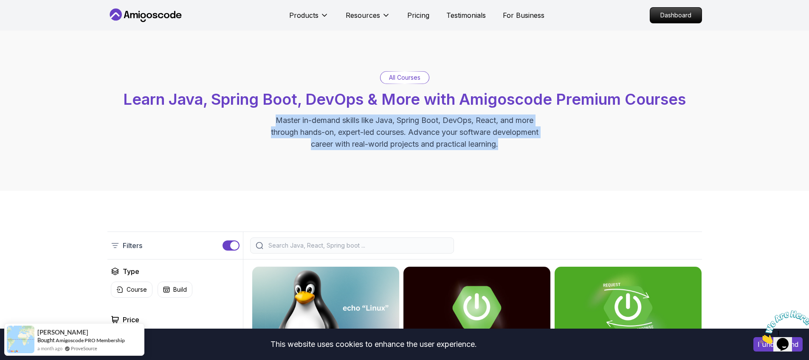
drag, startPoint x: 271, startPoint y: 120, endPoint x: 503, endPoint y: 148, distance: 233.8
click at [503, 148] on p "Master in-demand skills like Java, Spring Boot, DevOps, React, and more through…" at bounding box center [404, 133] width 285 height 36
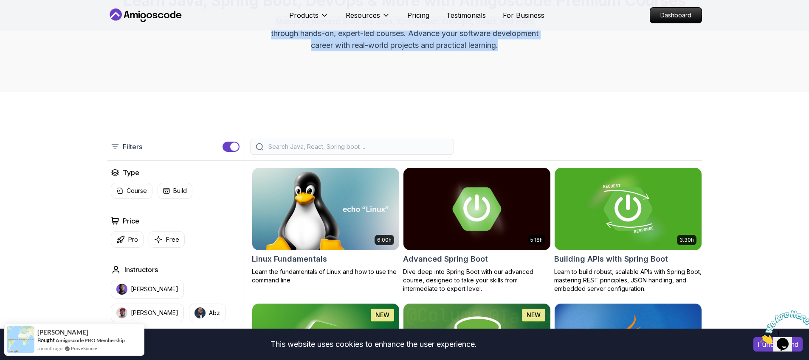
scroll to position [104, 0]
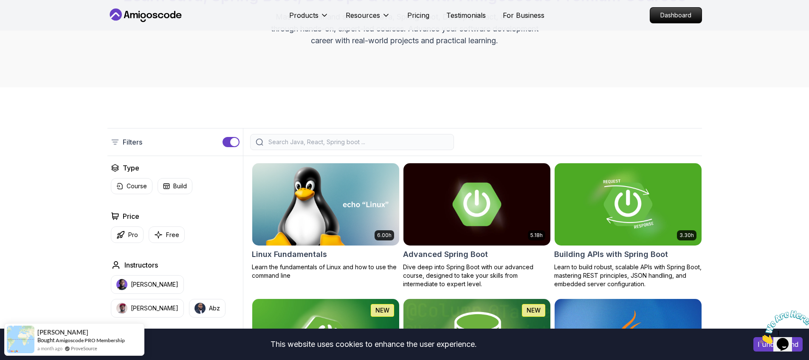
click at [381, 143] on input "search" at bounding box center [358, 142] width 182 height 8
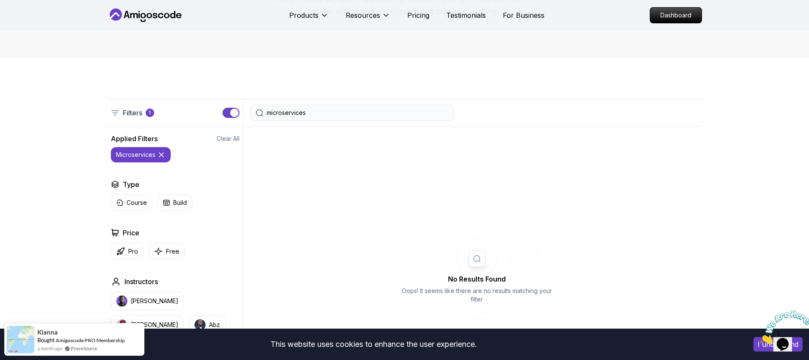
scroll to position [270, 0]
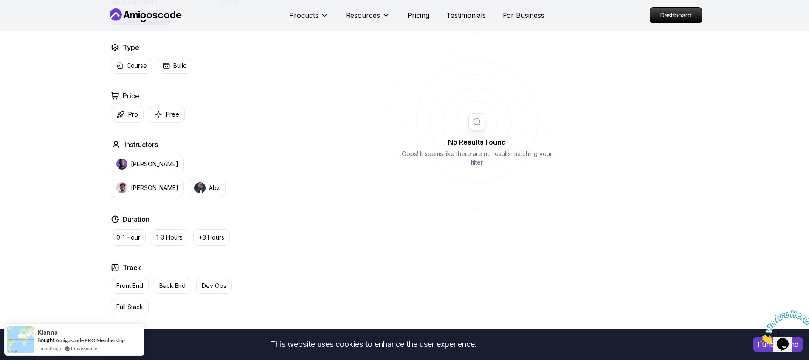
type input "microservices"
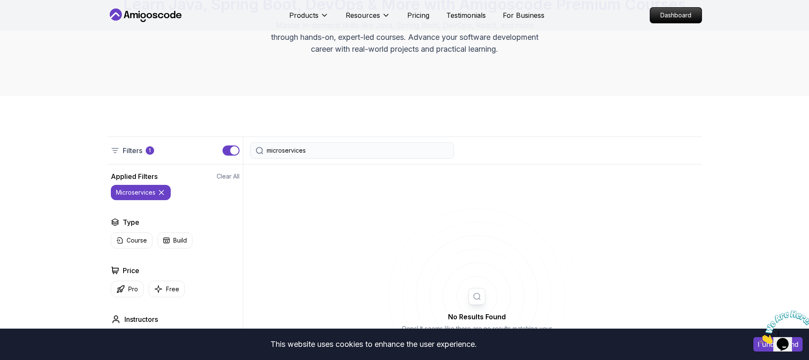
scroll to position [94, 0]
click at [476, 16] on p "Testimonials" at bounding box center [465, 15] width 39 height 10
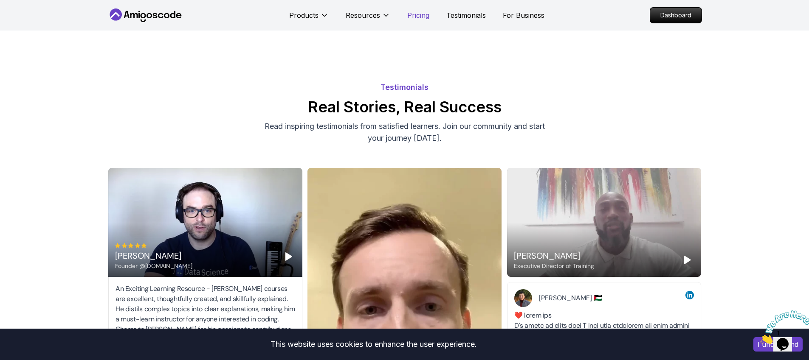
click at [412, 20] on p "Pricing" at bounding box center [418, 15] width 22 height 10
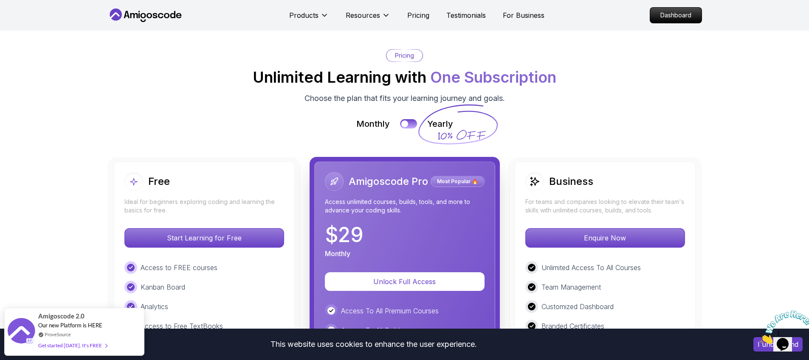
scroll to position [1812, 0]
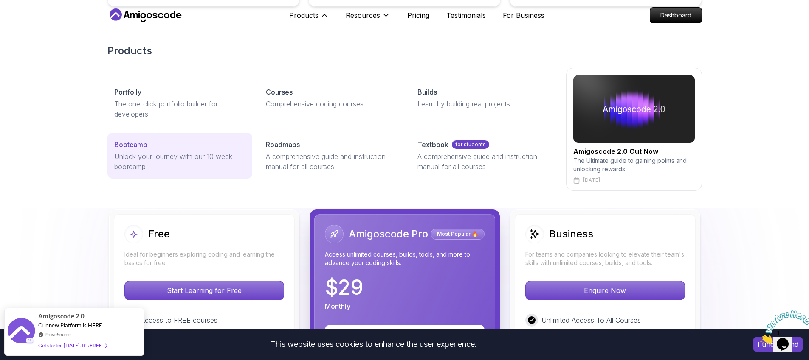
click at [208, 161] on p "Unlock your journey with our 10 week bootcamp" at bounding box center [179, 162] width 131 height 20
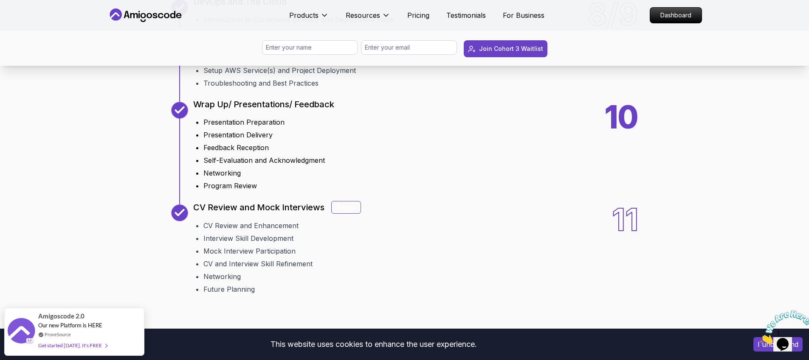
scroll to position [1433, 0]
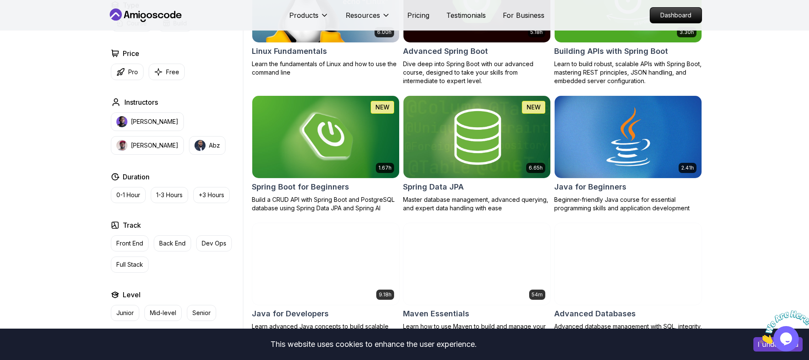
scroll to position [306, 0]
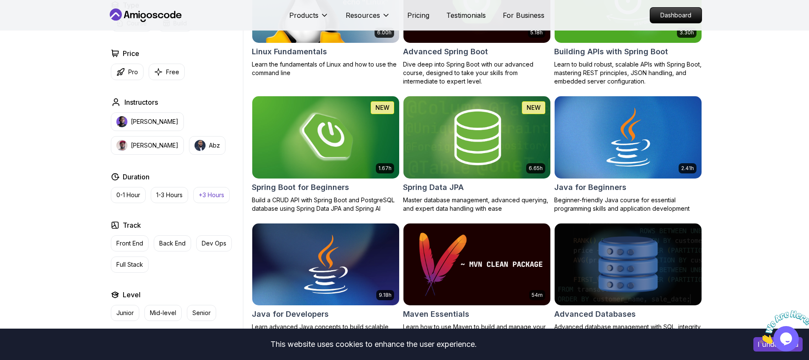
click at [214, 195] on p "+3 Hours" at bounding box center [211, 195] width 25 height 8
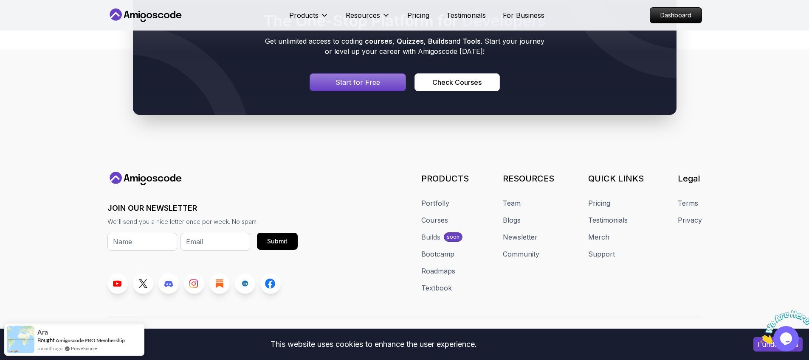
scroll to position [2225, 0]
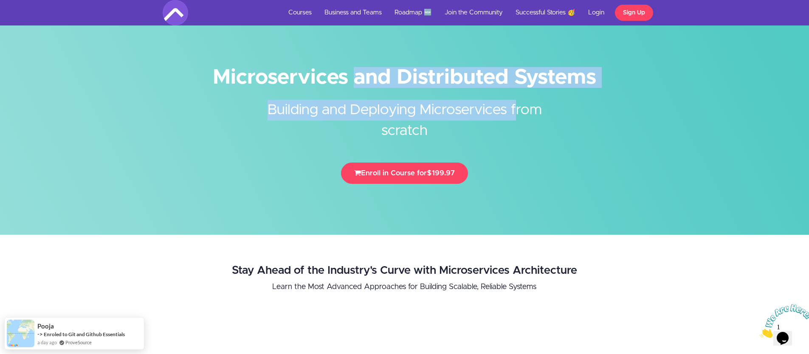
drag, startPoint x: 241, startPoint y: 68, endPoint x: 452, endPoint y: 115, distance: 217.0
click at [450, 115] on div "Microservices and Distributed Systems Building and Deploying Microservices from…" at bounding box center [404, 128] width 497 height 129
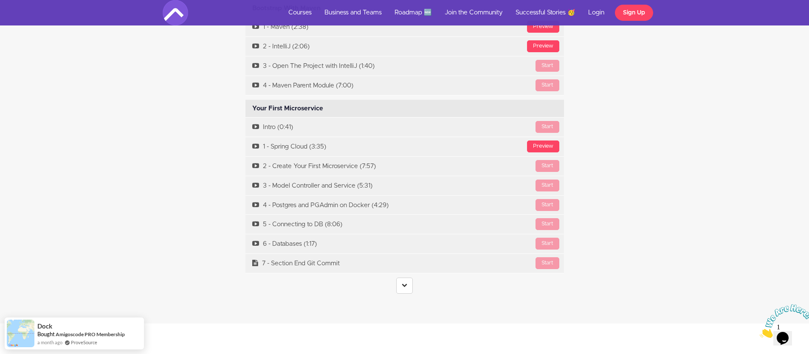
scroll to position [2823, 0]
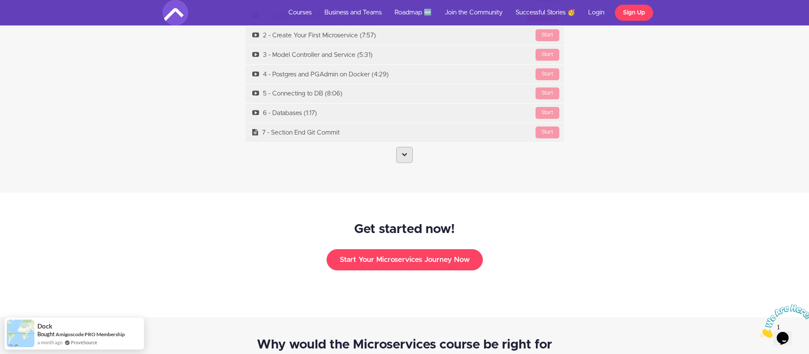
click at [410, 147] on link at bounding box center [404, 155] width 17 height 16
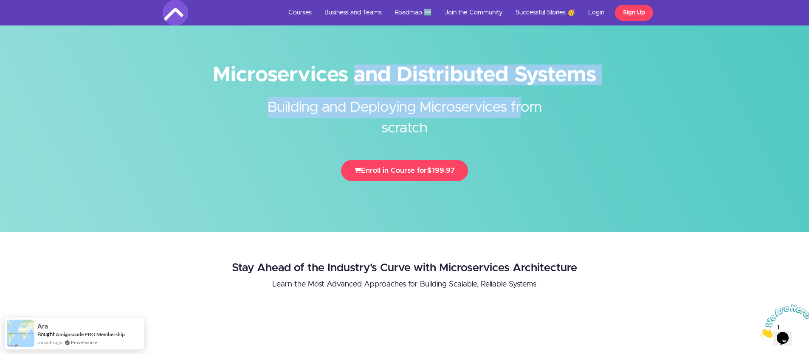
scroll to position [0, 0]
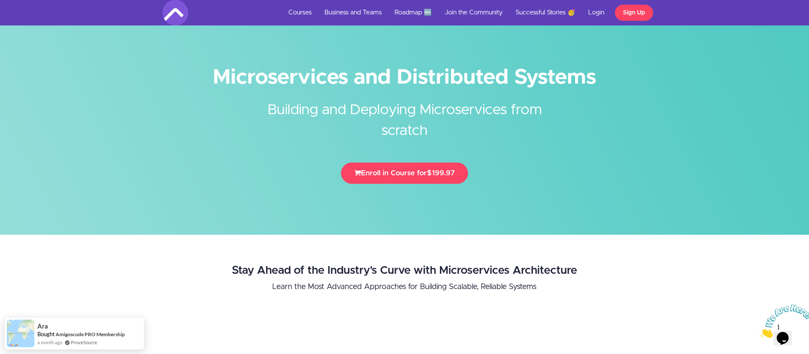
click at [382, 126] on h2 "Building and Deploying Microservices from scratch" at bounding box center [404, 114] width 318 height 54
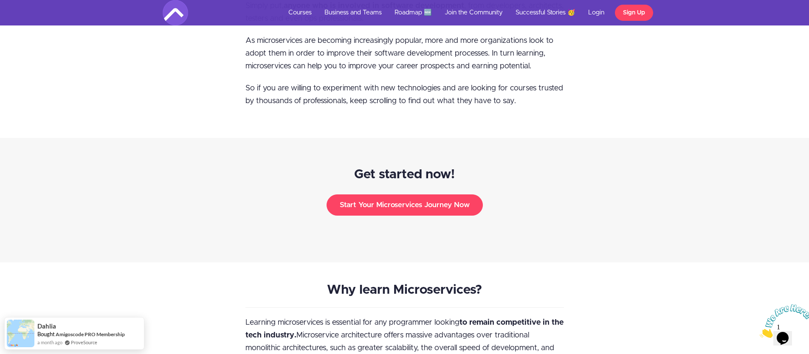
scroll to position [988, 0]
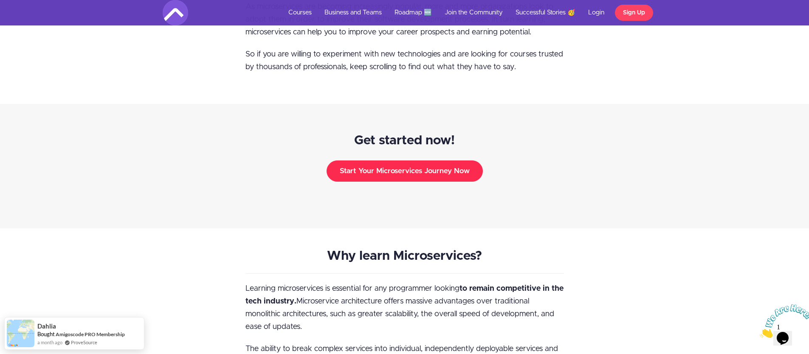
click at [401, 163] on button "Start Your Microservices Journey Now" at bounding box center [404, 170] width 156 height 21
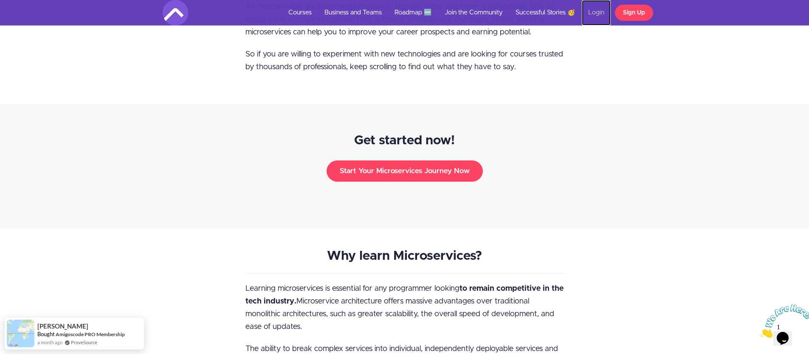
click at [593, 17] on link "Login" at bounding box center [596, 12] width 29 height 25
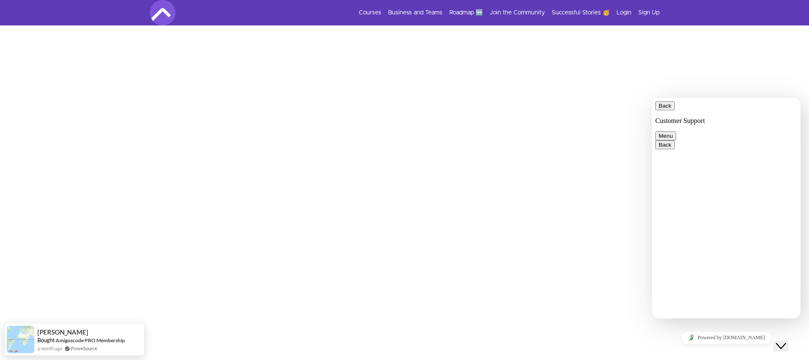
scroll to position [160, 0]
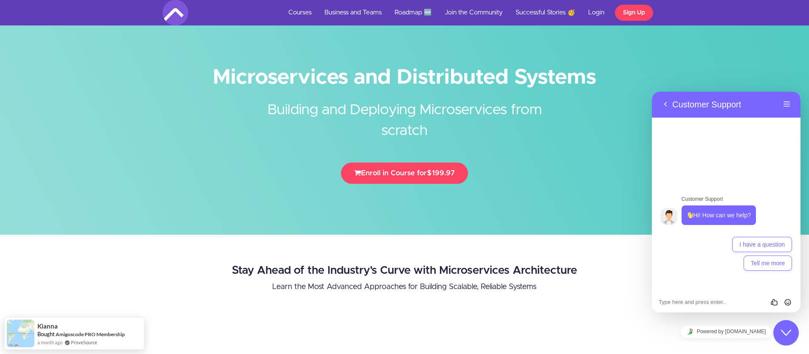
click at [228, 66] on div "Microservices and Distributed Systems Building and Deploying Microservices from…" at bounding box center [404, 128] width 497 height 129
drag, startPoint x: 228, startPoint y: 66, endPoint x: 545, endPoint y: 84, distance: 318.0
click at [544, 80] on div "Microservices and Distributed Systems Building and Deploying Microservices from…" at bounding box center [404, 128] width 497 height 129
copy h1 "Microservices and Distributed Systems"
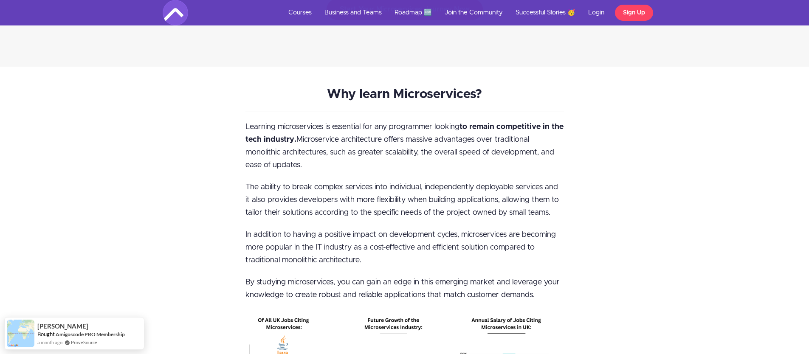
scroll to position [1178, 0]
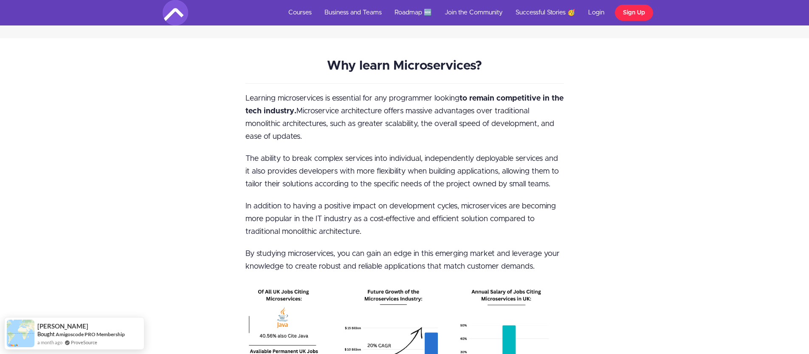
click at [634, 14] on link "Sign Up" at bounding box center [634, 13] width 38 height 16
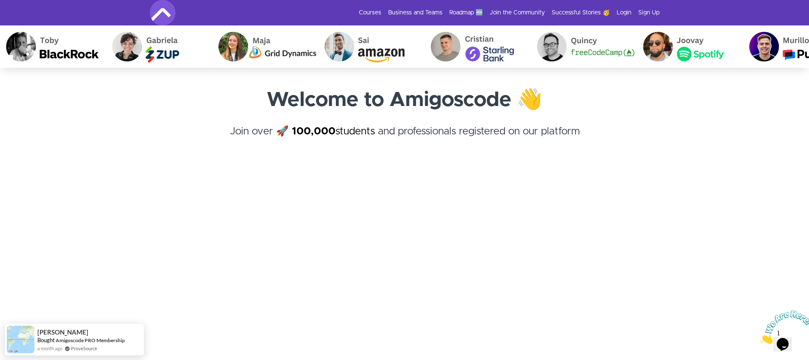
click at [164, 14] on img at bounding box center [162, 12] width 25 height 25
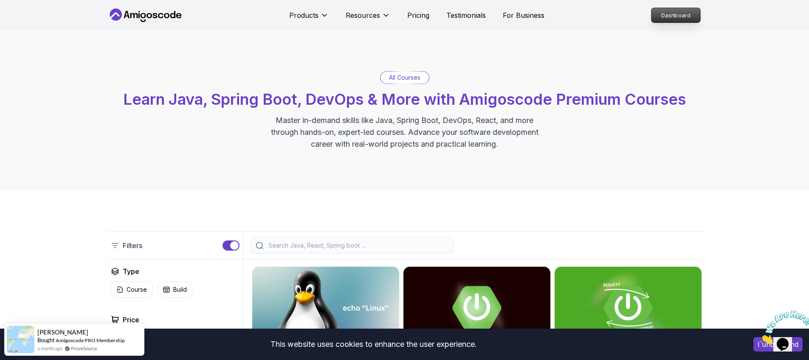
click at [680, 20] on p "Dashboard" at bounding box center [675, 15] width 49 height 14
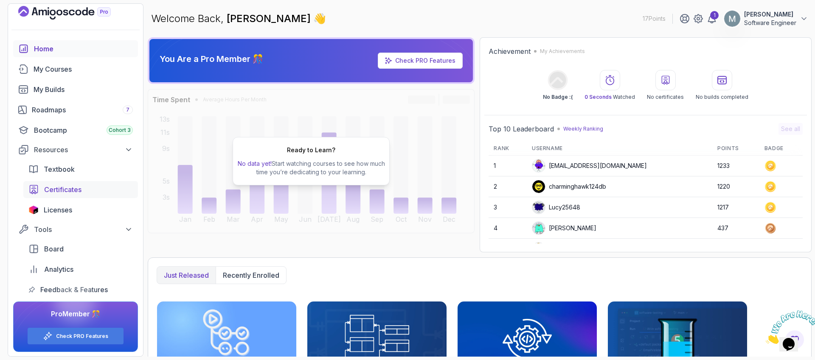
scroll to position [7, 0]
click at [716, 21] on icon at bounding box center [711, 18] width 7 height 8
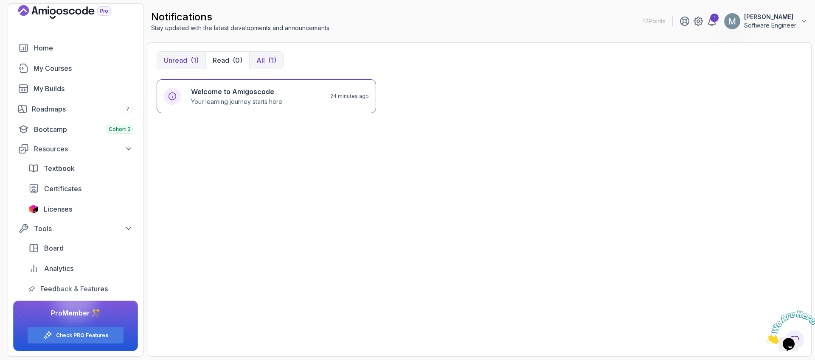
click at [257, 61] on p "All" at bounding box center [260, 60] width 8 height 10
click at [253, 96] on h6 "Welcome to Amigoscode" at bounding box center [236, 92] width 91 height 10
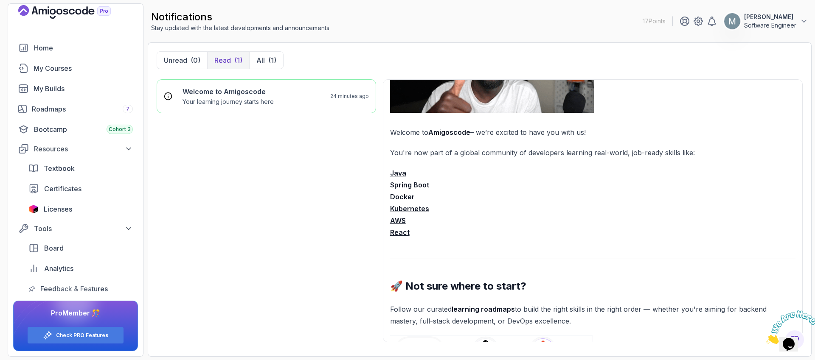
scroll to position [120, 0]
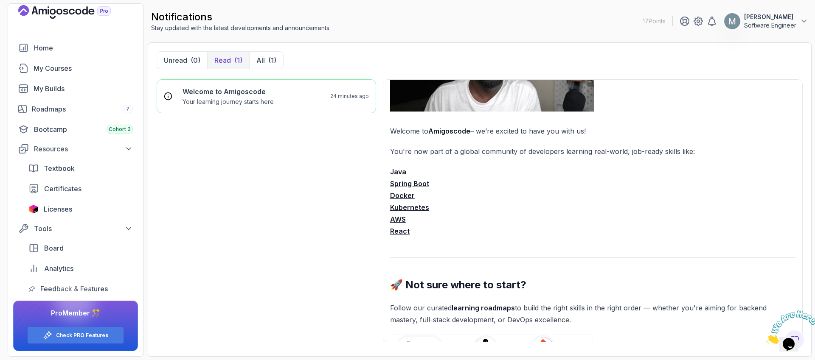
click at [410, 185] on strong "Spring Boot" at bounding box center [409, 184] width 39 height 8
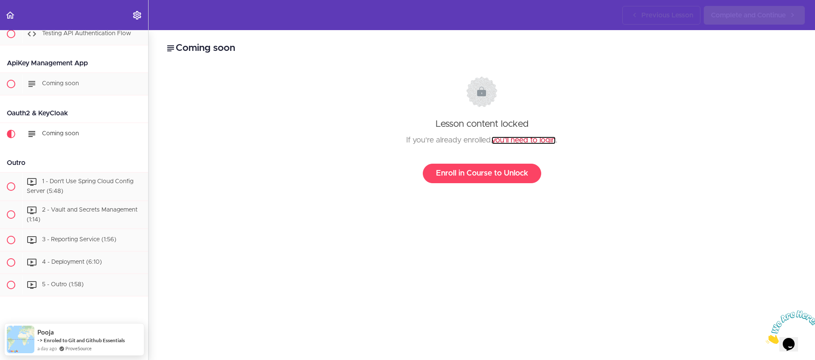
click at [524, 141] on link "you'll need to login" at bounding box center [524, 141] width 64 height 8
